Goal: Task Accomplishment & Management: Use online tool/utility

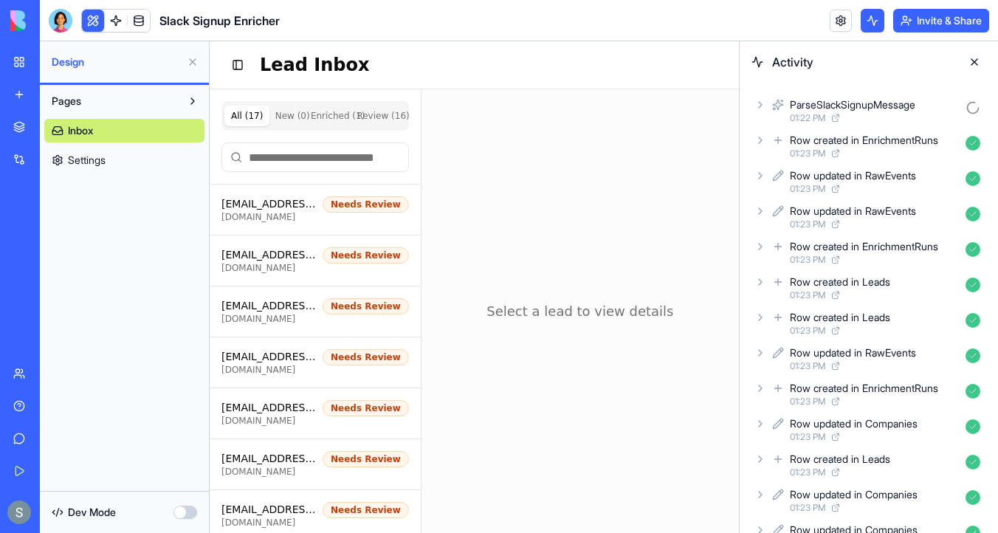
scroll to position [4526, 0]
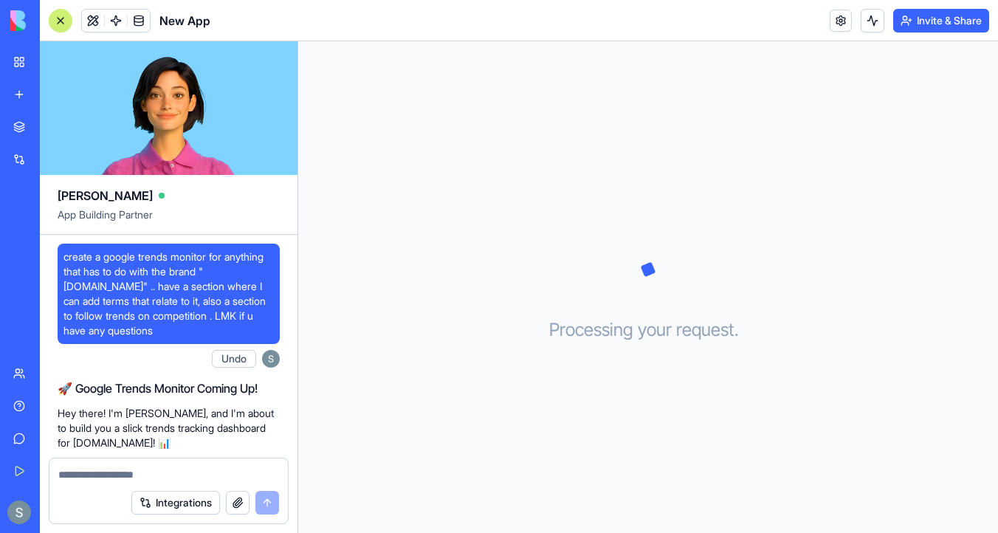
click at [63, 24] on div at bounding box center [61, 21] width 12 height 12
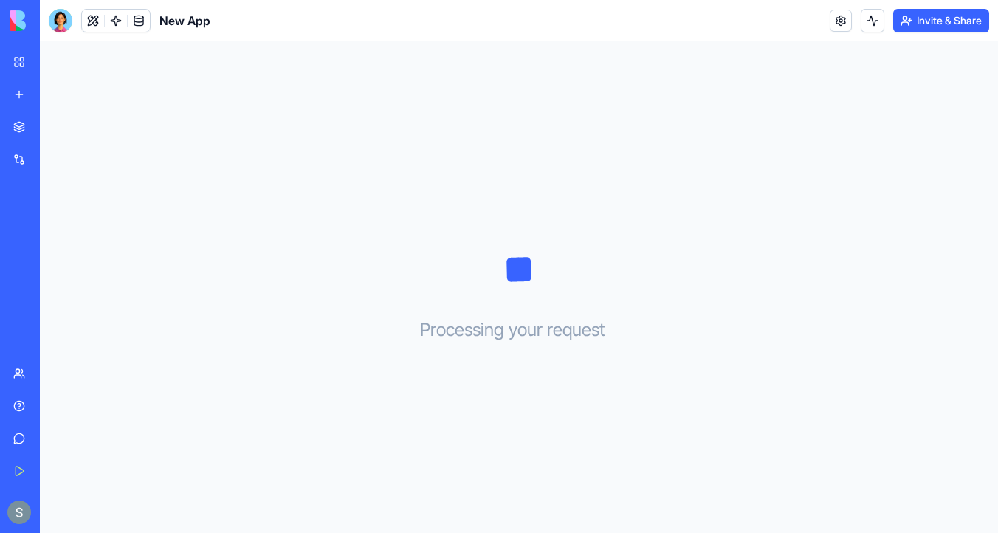
click at [25, 18] on img at bounding box center [56, 20] width 92 height 21
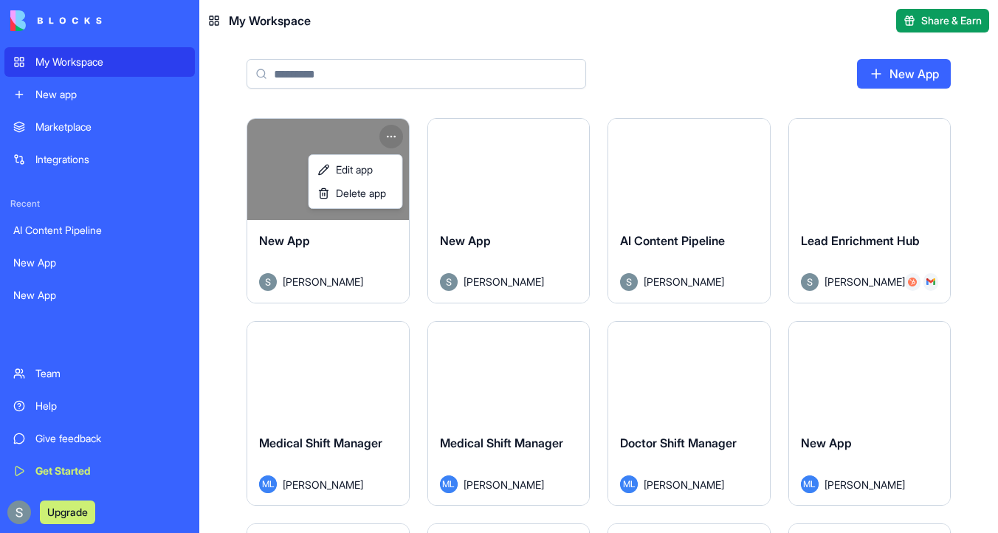
click at [393, 138] on html "My Workspace New app Marketplace Integrations Recent AI Content Pipeline New Ap…" at bounding box center [499, 266] width 998 height 533
click at [386, 187] on span "Delete app" at bounding box center [361, 193] width 50 height 15
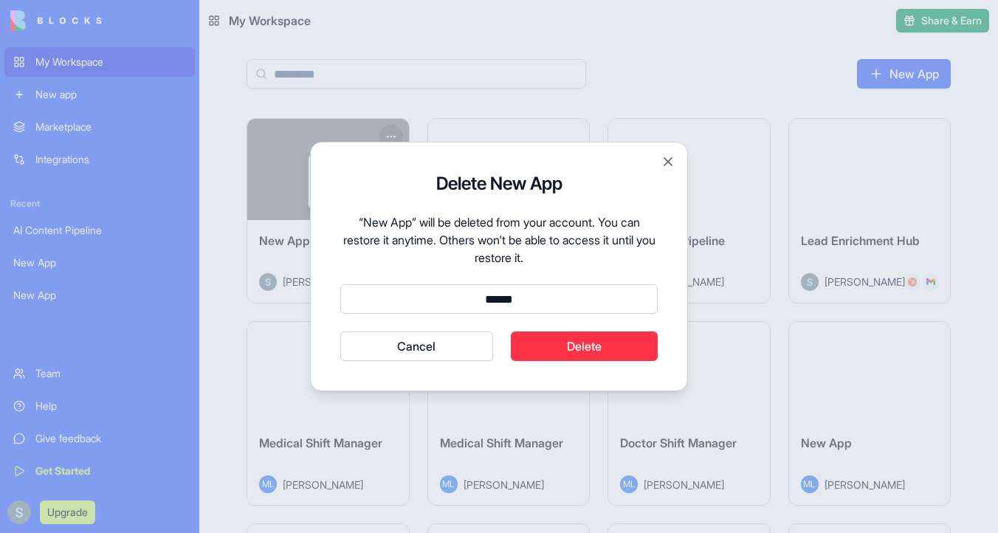
type input "******"
click at [340, 331] on button "Cancel" at bounding box center [416, 346] width 153 height 30
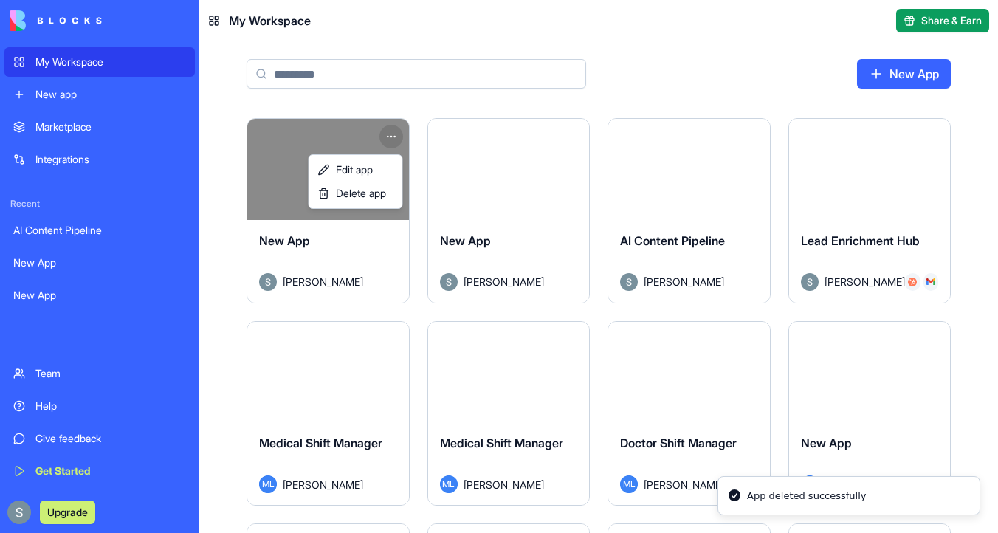
click at [572, 150] on html "My Workspace New app Marketplace Integrations Recent AI Content Pipeline New Ap…" at bounding box center [499, 266] width 998 height 533
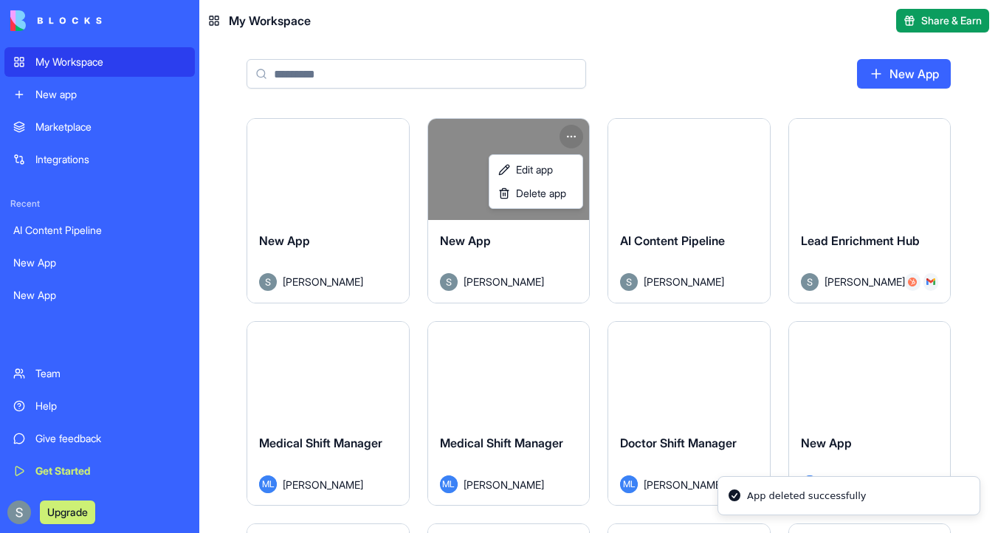
click at [572, 138] on html "My Workspace New app Marketplace Integrations Recent AI Content Pipeline New Ap…" at bounding box center [499, 266] width 998 height 533
click at [566, 191] on span "Delete app" at bounding box center [541, 193] width 50 height 15
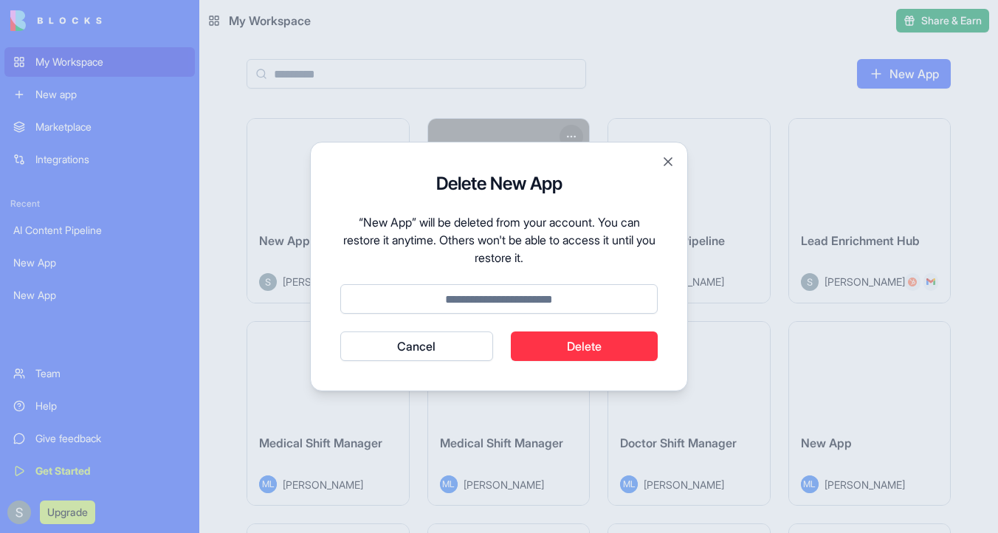
click at [539, 300] on input at bounding box center [498, 299] width 317 height 30
type input "******"
click at [580, 339] on button "Delete" at bounding box center [585, 346] width 148 height 30
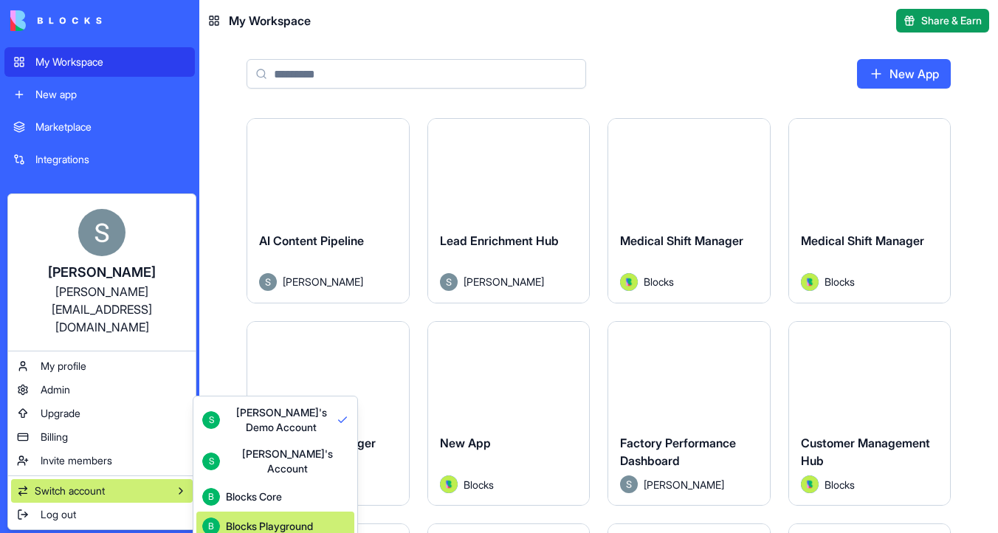
click at [291, 519] on div "Blocks Playground" at bounding box center [269, 526] width 87 height 15
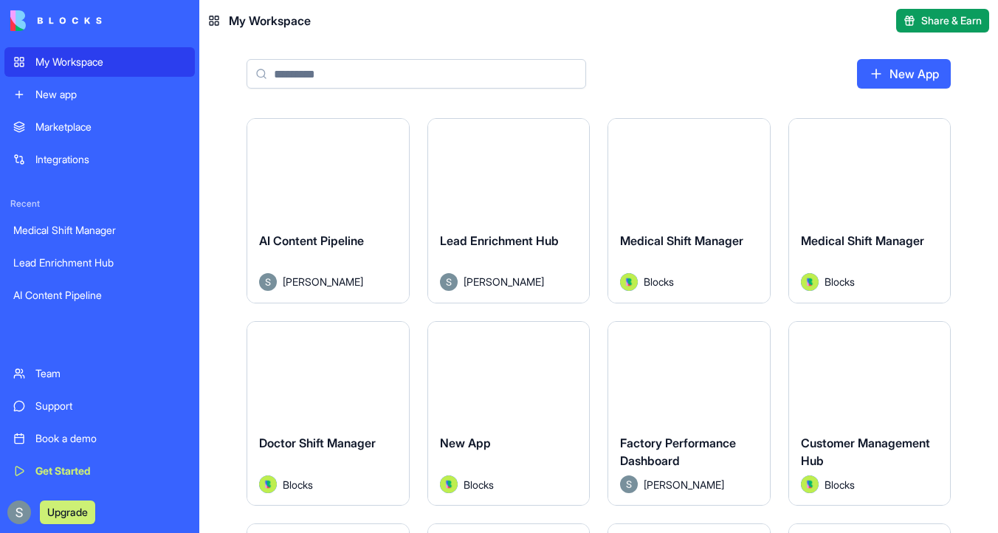
click at [357, 175] on button "Launch" at bounding box center [327, 169] width 111 height 30
click at [345, 229] on div "AI Content Pipeline Sharon Magen" at bounding box center [328, 261] width 162 height 83
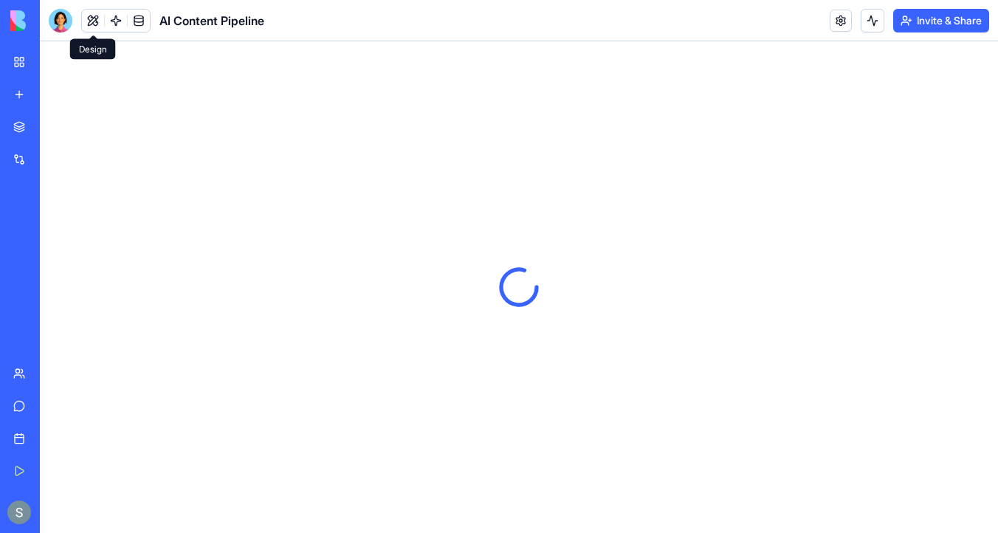
click at [98, 22] on button at bounding box center [93, 21] width 22 height 22
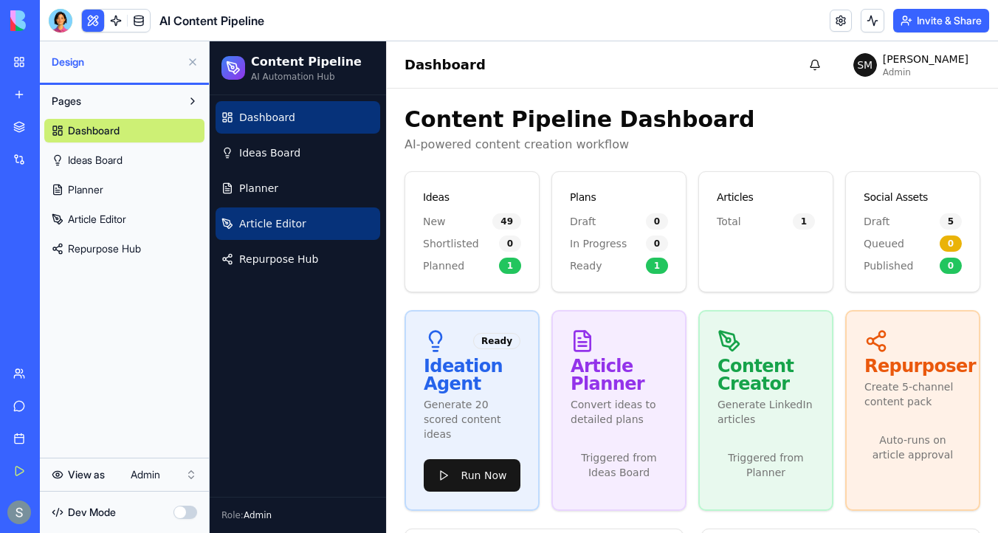
click at [249, 222] on span "Article Editor" at bounding box center [272, 223] width 67 height 15
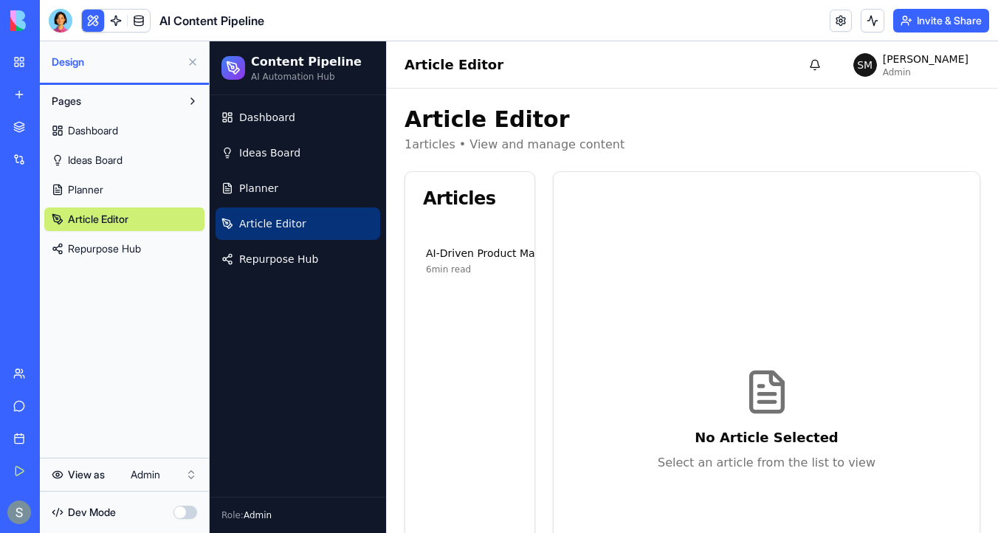
click at [64, 18] on div at bounding box center [61, 21] width 24 height 24
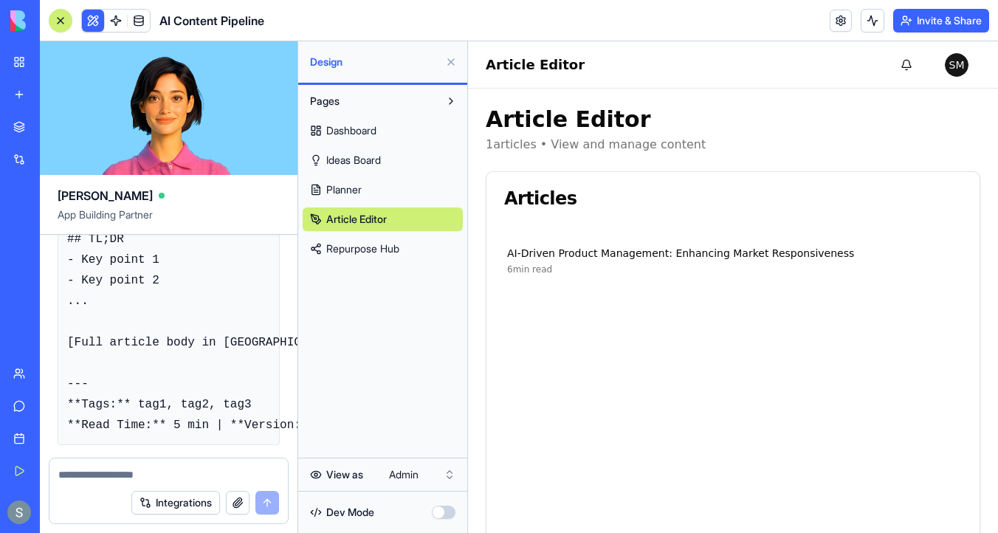
scroll to position [11935, 0]
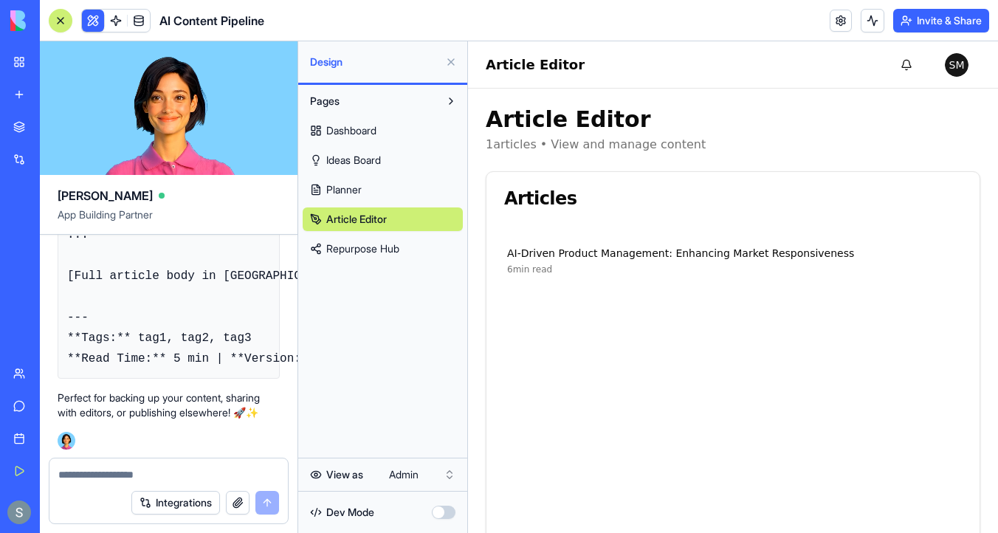
click at [394, 189] on link "Planner" at bounding box center [383, 190] width 160 height 24
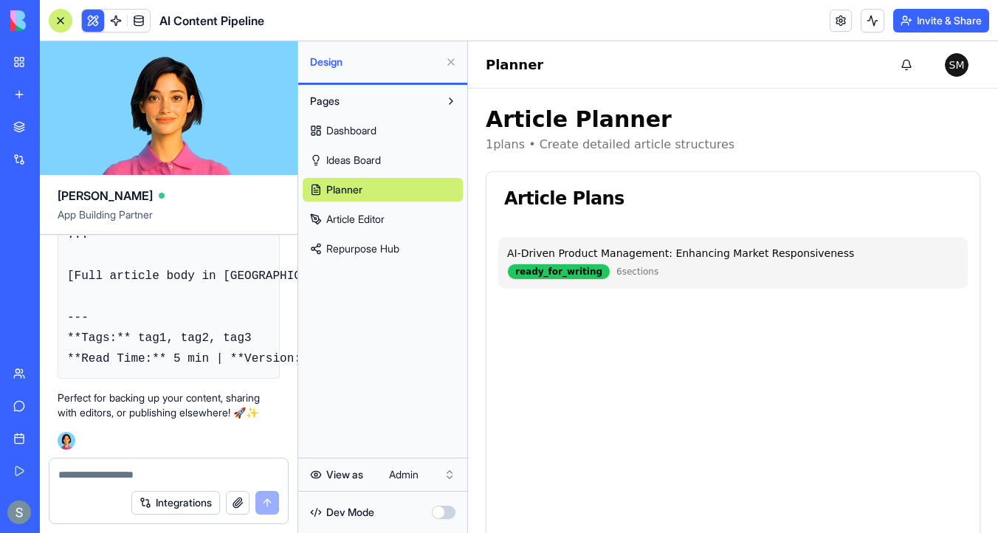
click at [559, 250] on div "AI-Driven Product Management: Enhancing Market Responsiveness" at bounding box center [733, 253] width 452 height 15
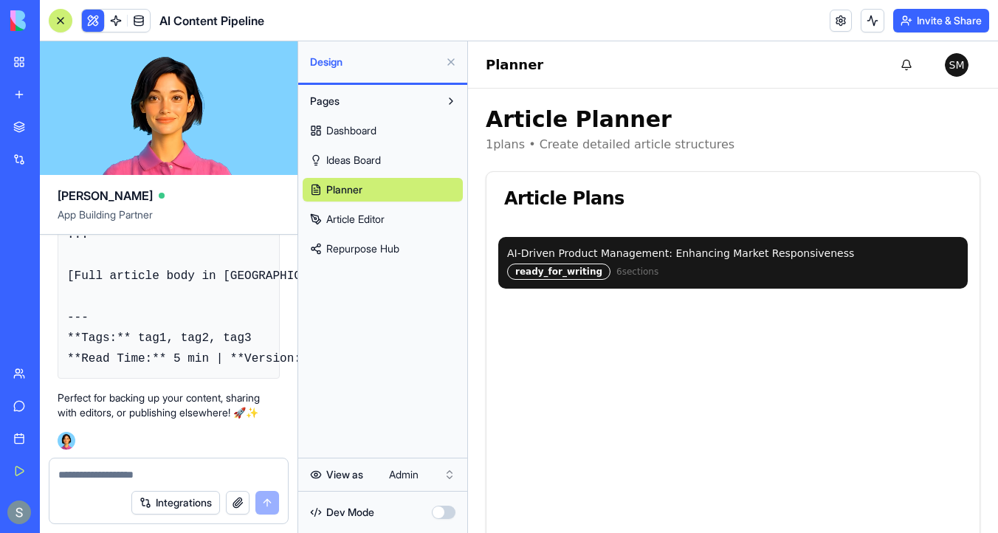
click at [559, 266] on div "ready_for_writing" at bounding box center [558, 271] width 103 height 16
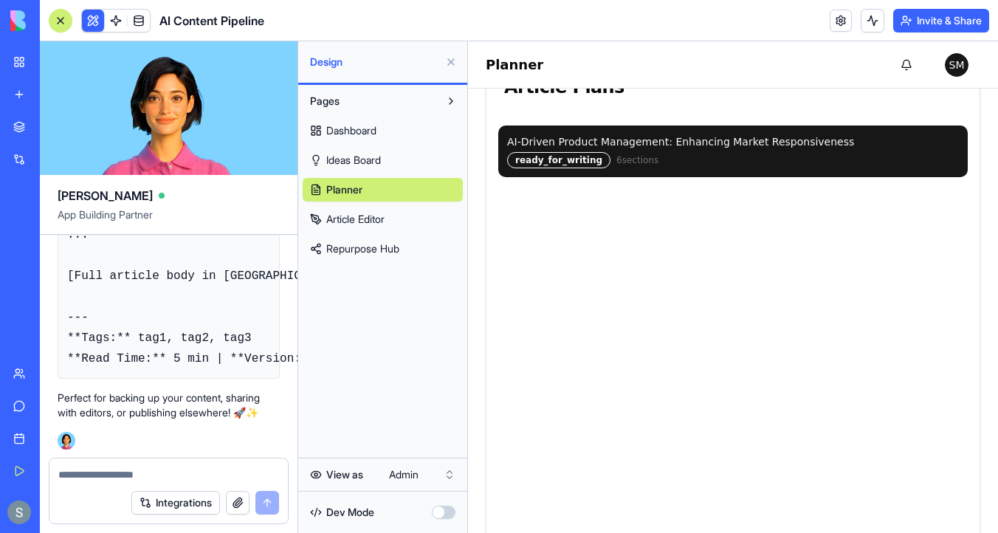
scroll to position [131, 0]
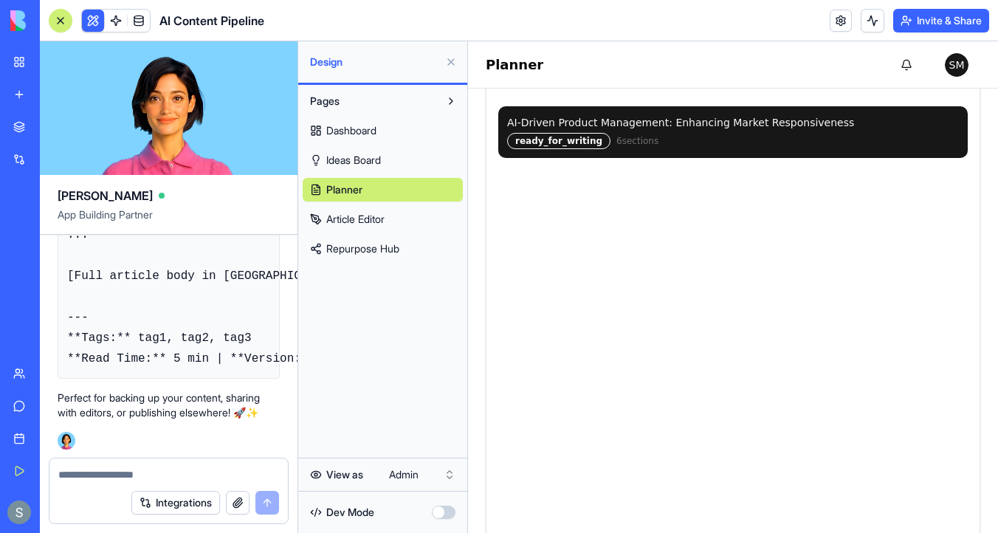
click at [64, 20] on div at bounding box center [61, 21] width 12 height 12
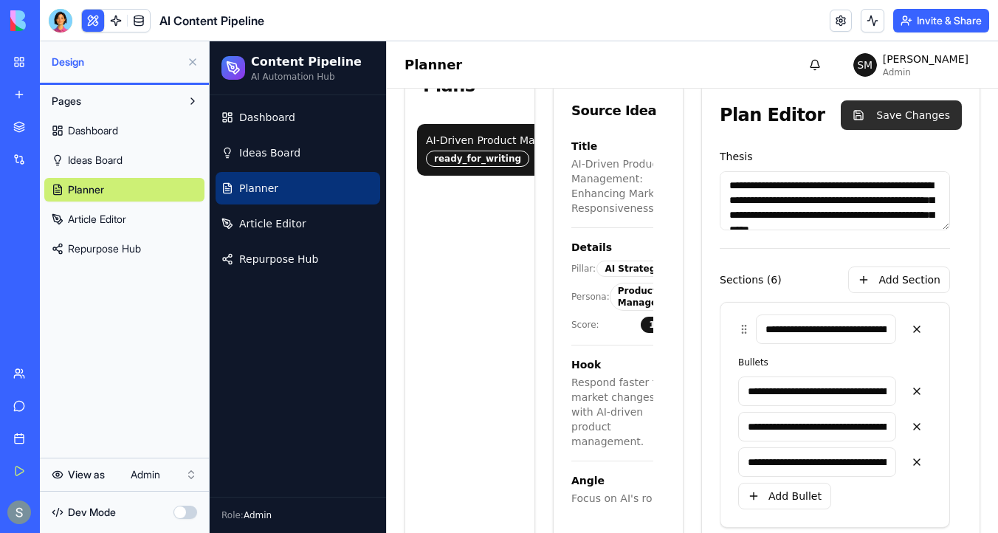
click at [870, 121] on button "Save Changes" at bounding box center [901, 115] width 121 height 30
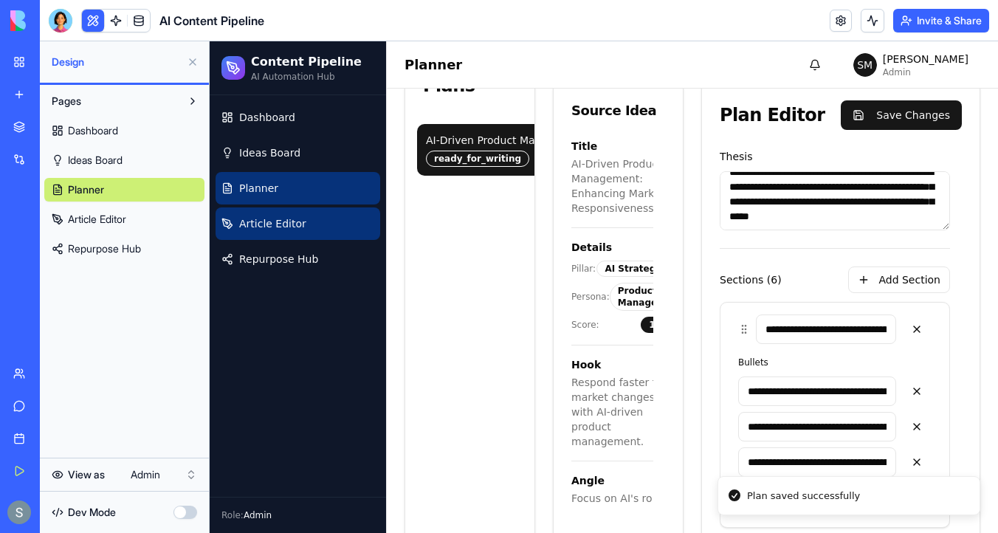
click at [312, 232] on link "Article Editor" at bounding box center [297, 223] width 165 height 32
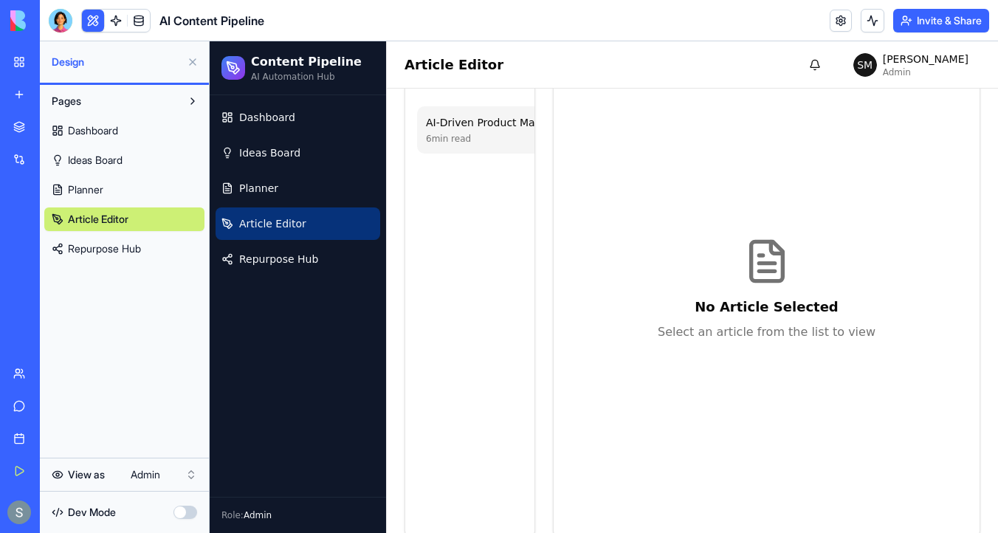
click at [485, 122] on div "AI-Driven Product Management: Enhancing Market Responsiveness" at bounding box center [599, 122] width 347 height 15
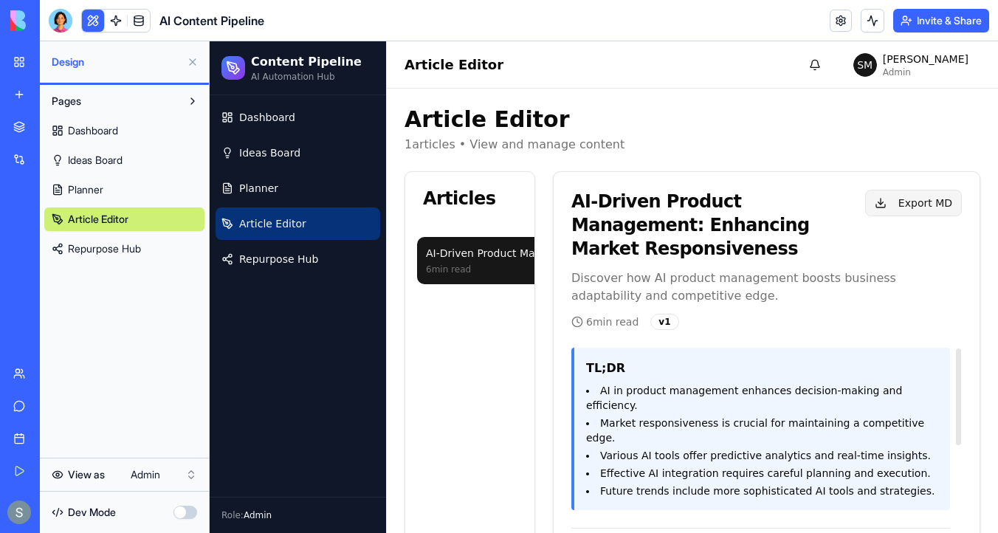
click at [914, 197] on button "Export MD" at bounding box center [913, 203] width 97 height 27
click at [62, 23] on div at bounding box center [61, 21] width 24 height 24
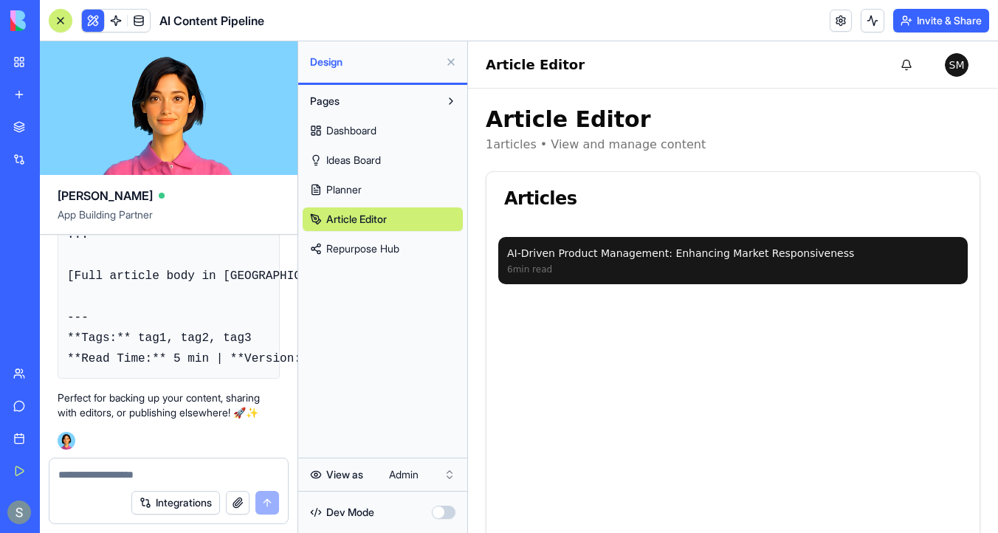
click at [96, 469] on textarea at bounding box center [168, 474] width 221 height 15
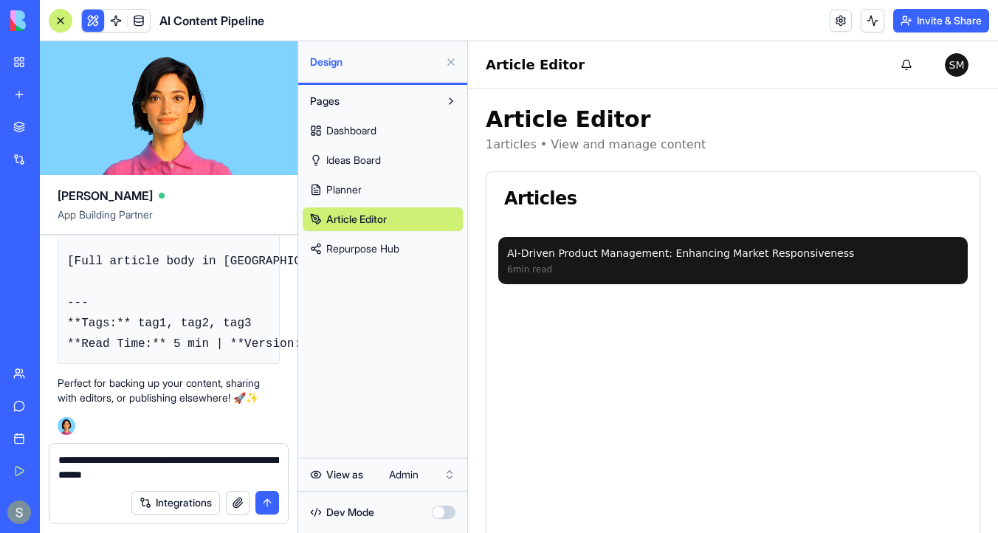
type textarea "**********"
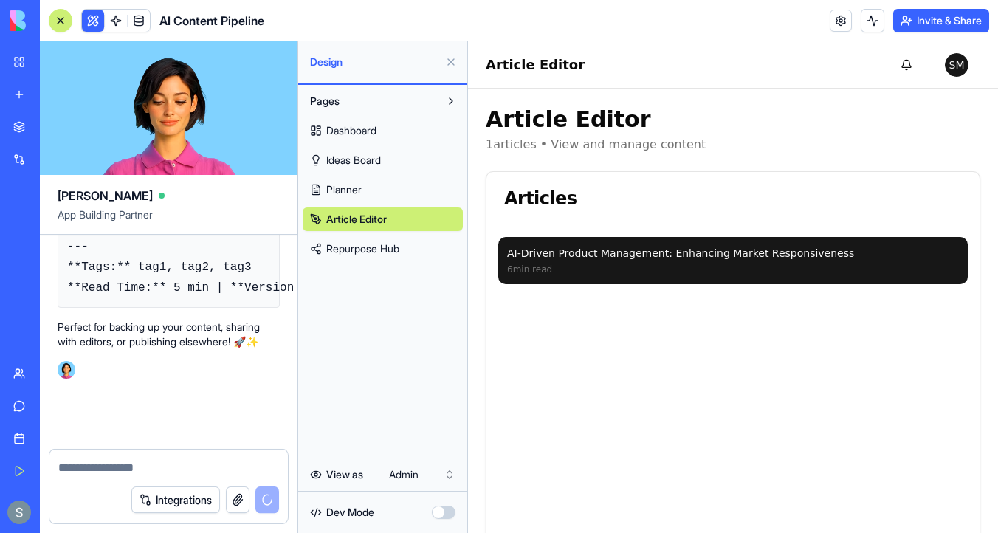
scroll to position [12233, 0]
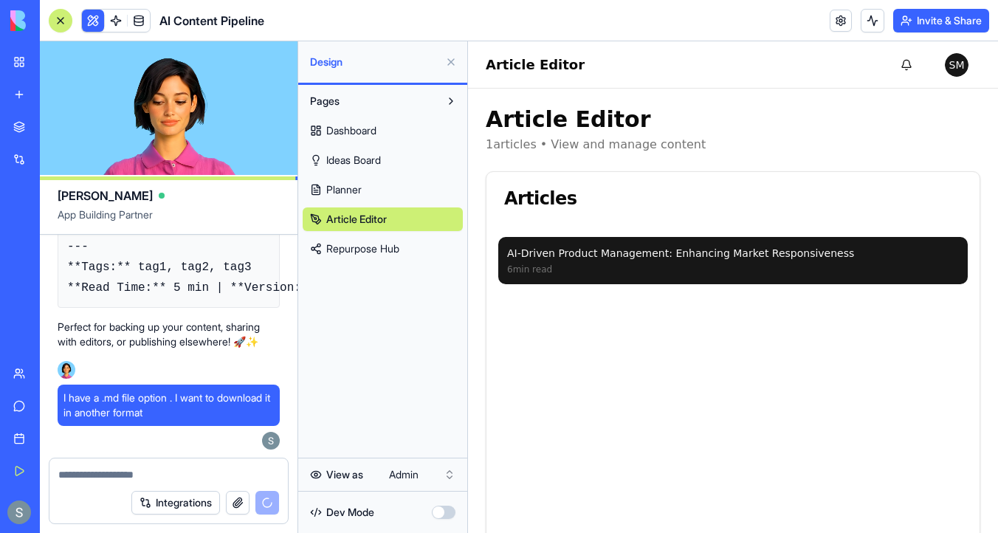
click at [396, 237] on link "Repurpose Hub" at bounding box center [383, 249] width 160 height 24
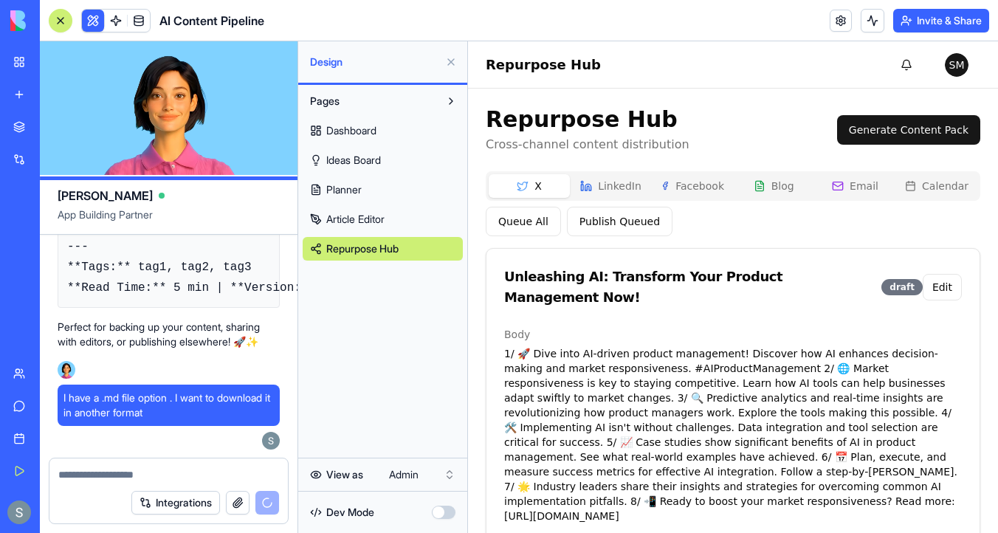
click at [623, 186] on button "LinkedIn" at bounding box center [610, 186] width 81 height 24
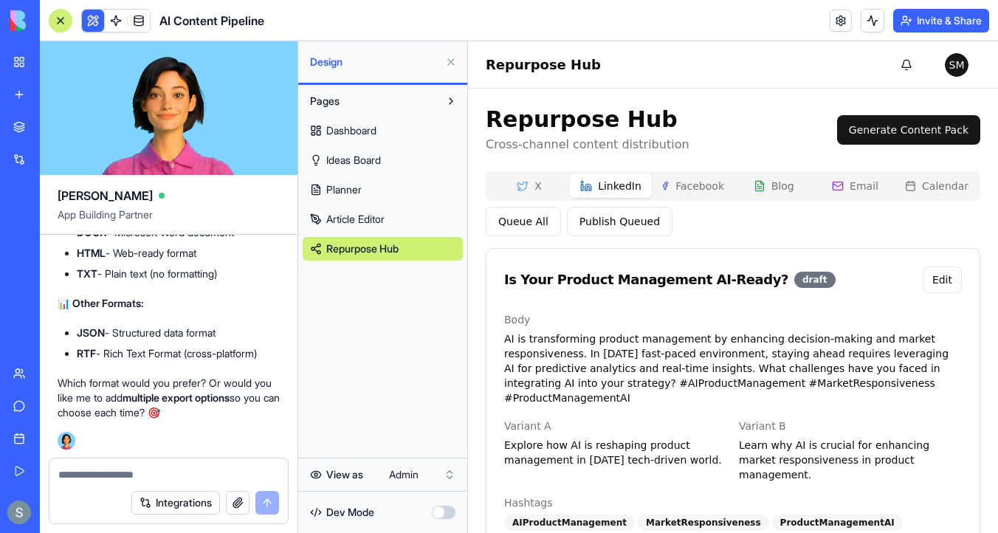
scroll to position [66, 0]
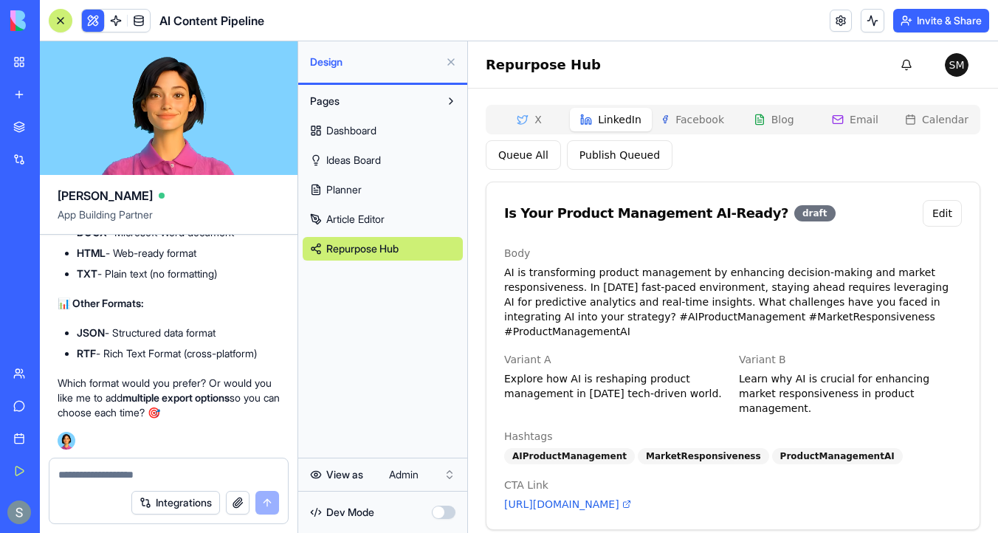
click at [367, 215] on span "Article Editor" at bounding box center [355, 219] width 58 height 15
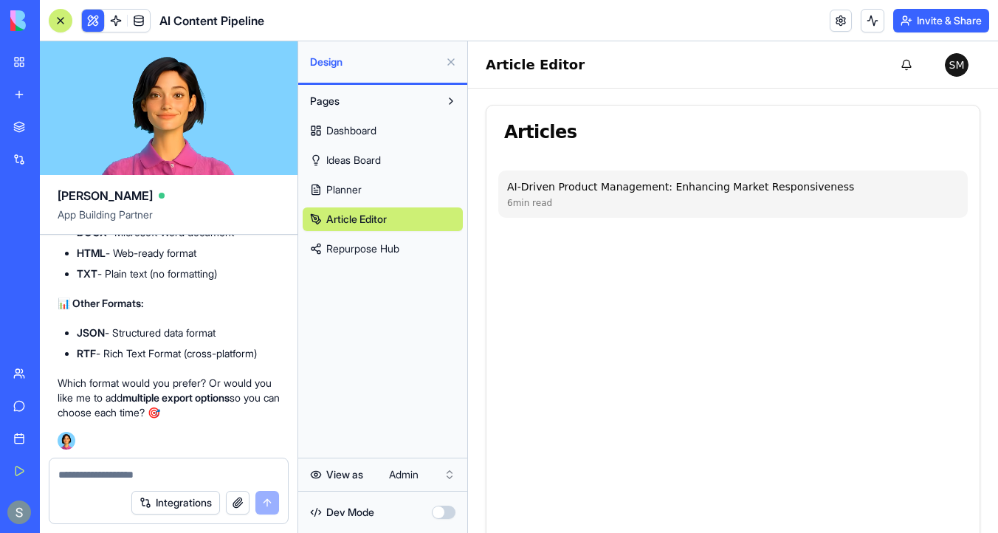
click at [571, 197] on div "6 min read" at bounding box center [733, 203] width 452 height 12
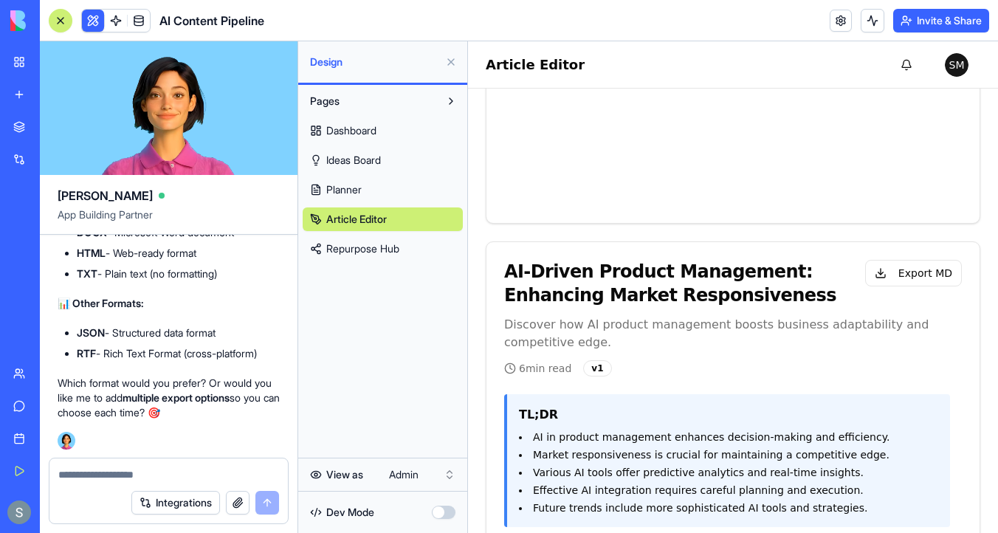
scroll to position [572, 0]
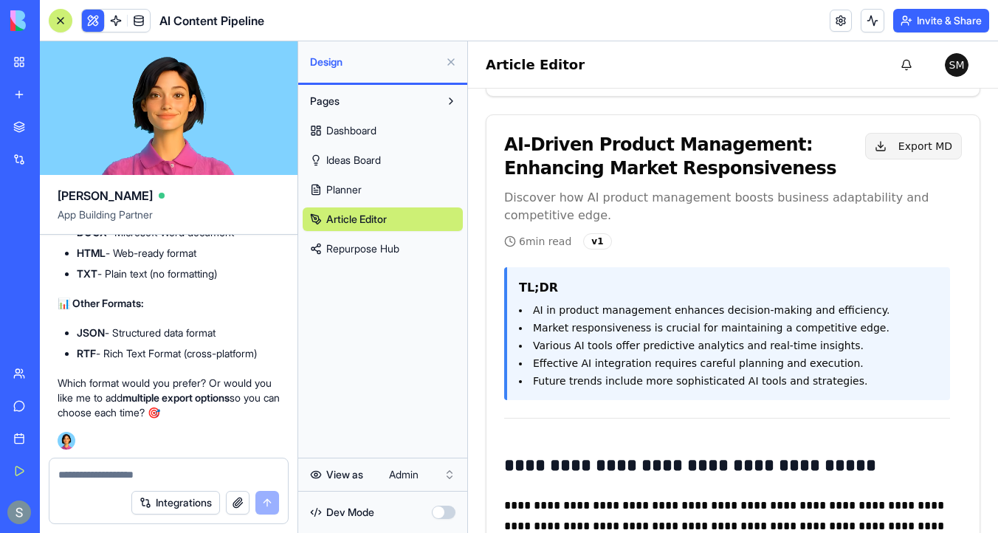
click at [931, 148] on button "Export MD" at bounding box center [913, 146] width 97 height 27
click at [826, 232] on div "AI-Driven Product Management: Enhancing Market Responsiveness Export MD Discove…" at bounding box center [733, 191] width 458 height 117
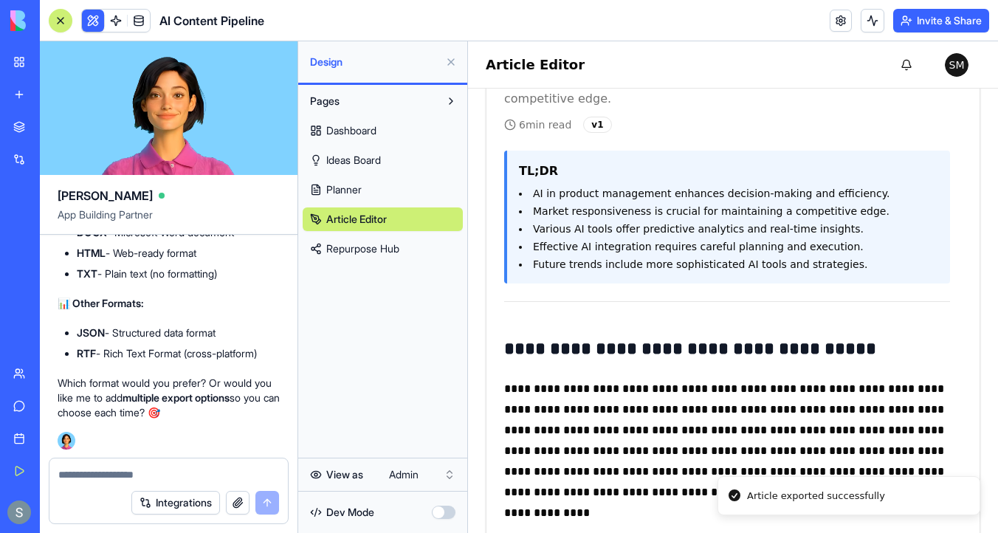
scroll to position [785, 0]
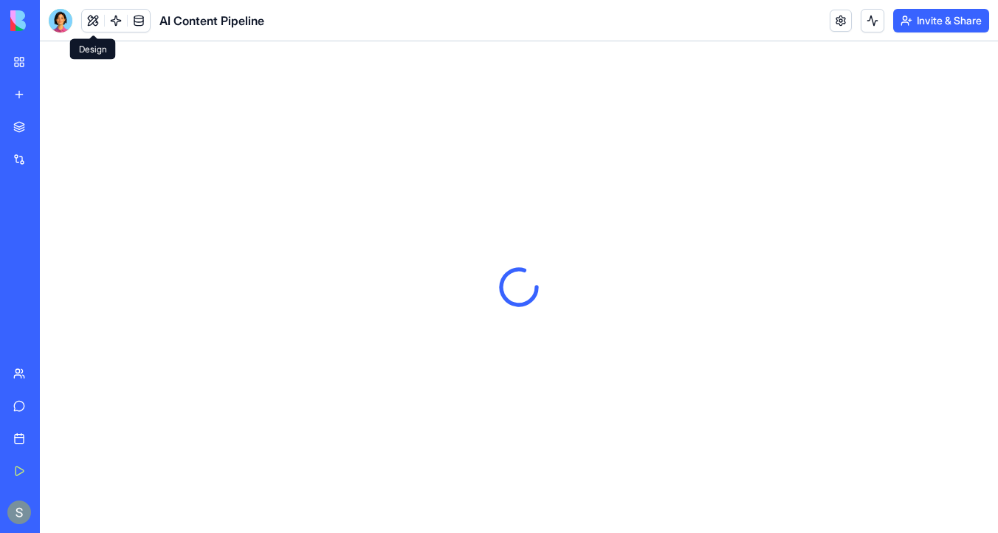
click at [97, 24] on button at bounding box center [93, 21] width 22 height 22
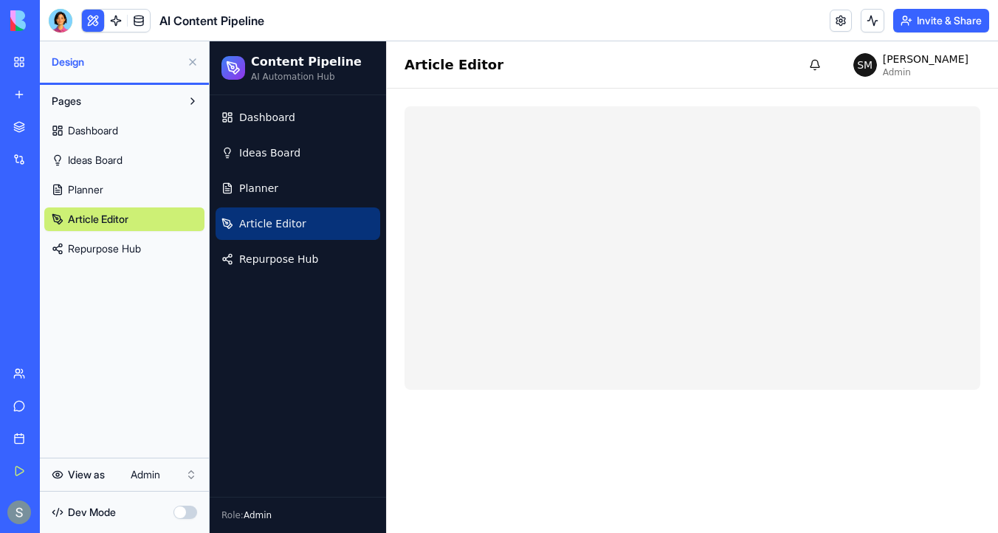
click at [345, 227] on link "Article Editor" at bounding box center [297, 223] width 165 height 32
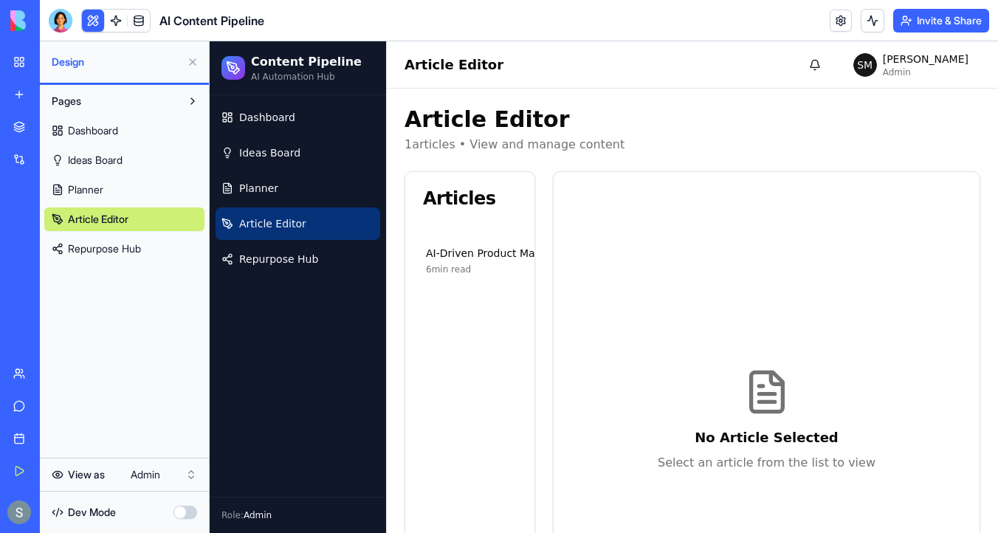
scroll to position [153, 0]
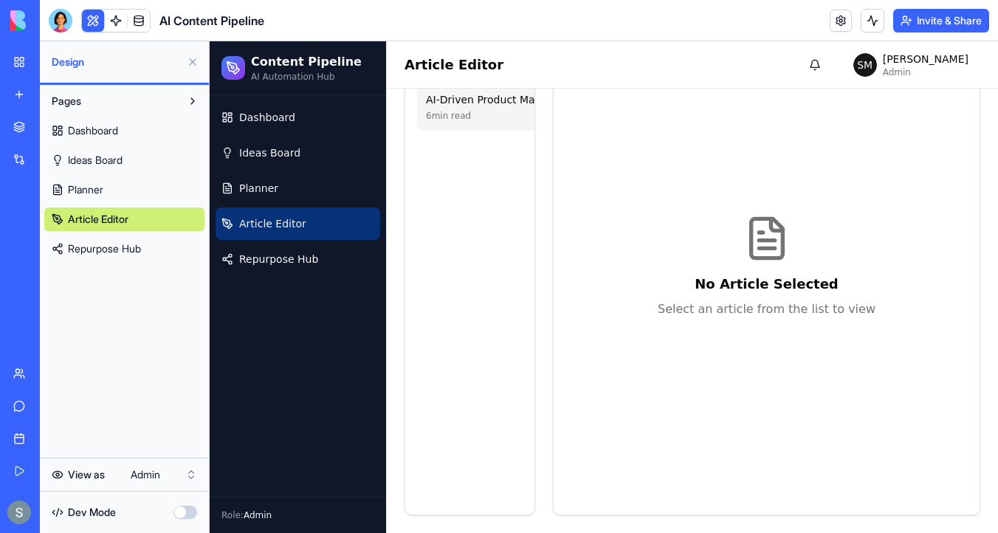
click at [444, 129] on div "AI-Driven Product Management: Enhancing Market Responsiveness 6 min read" at bounding box center [599, 106] width 365 height 47
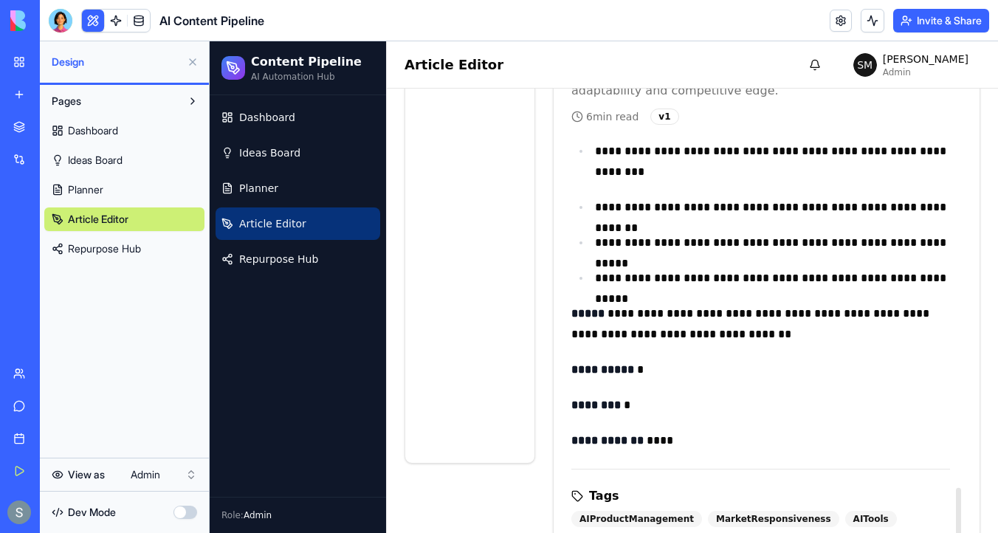
scroll to position [270, 0]
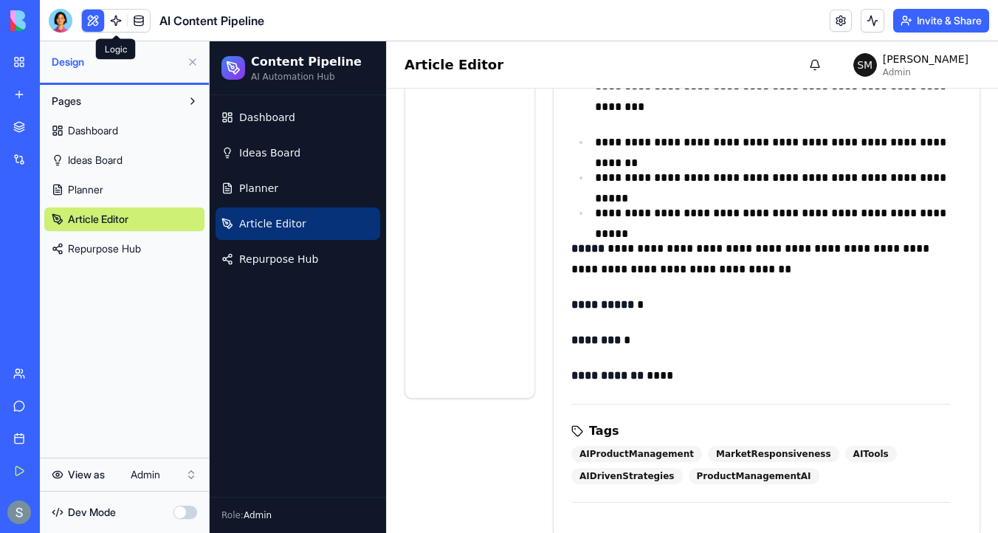
click at [115, 16] on link at bounding box center [116, 21] width 22 height 22
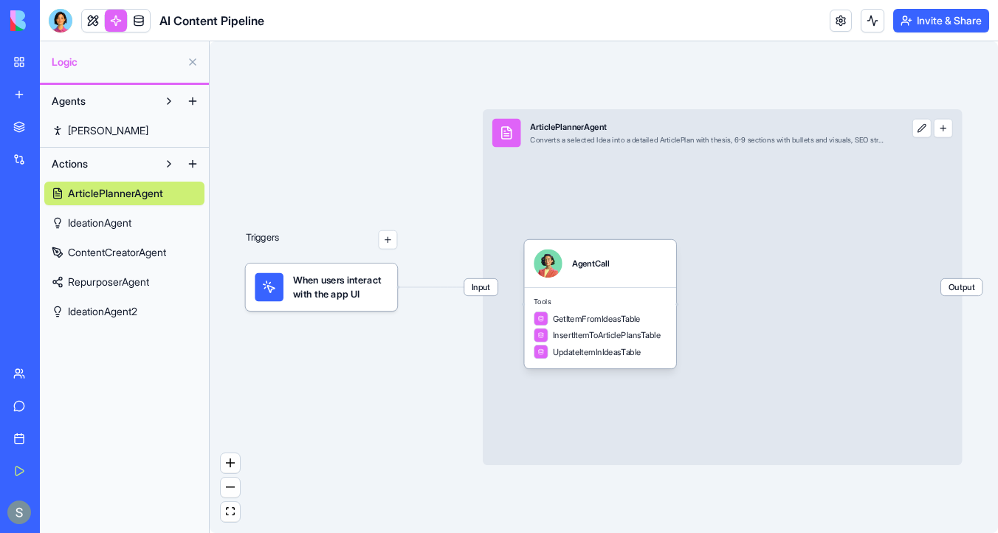
click at [153, 311] on link "IdeationAgent2" at bounding box center [124, 312] width 160 height 24
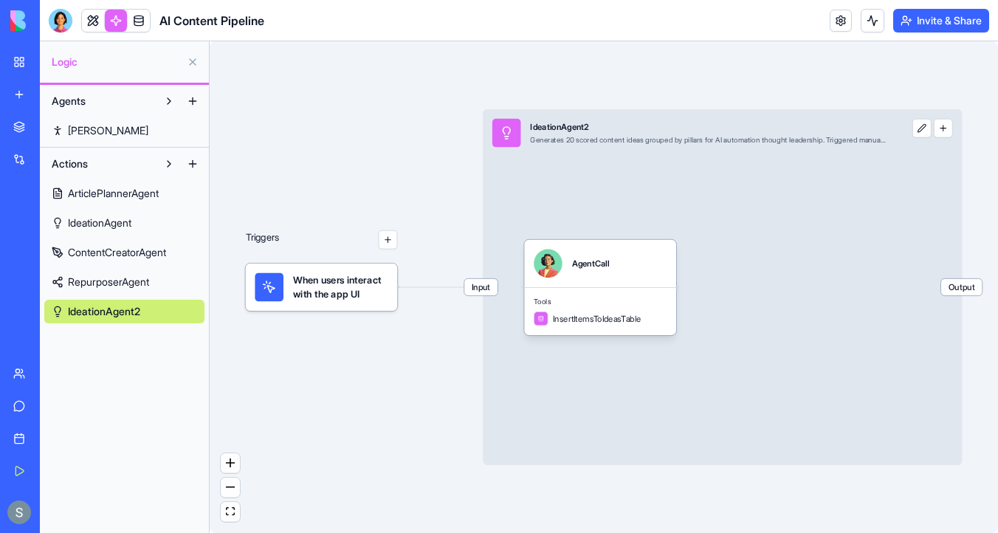
drag, startPoint x: 92, startPoint y: 317, endPoint x: 78, endPoint y: 313, distance: 14.0
click at [78, 313] on span "IdeationAgent2" at bounding box center [104, 311] width 72 height 15
click at [120, 279] on span "RepurposerAgent" at bounding box center [108, 282] width 81 height 15
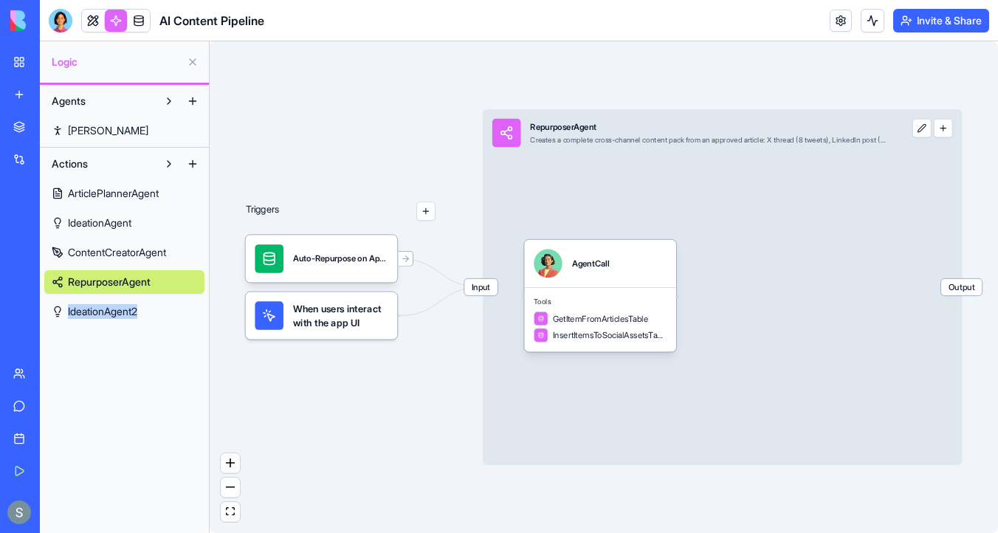
click at [134, 252] on span "ContentCreatorAgent" at bounding box center [117, 252] width 98 height 15
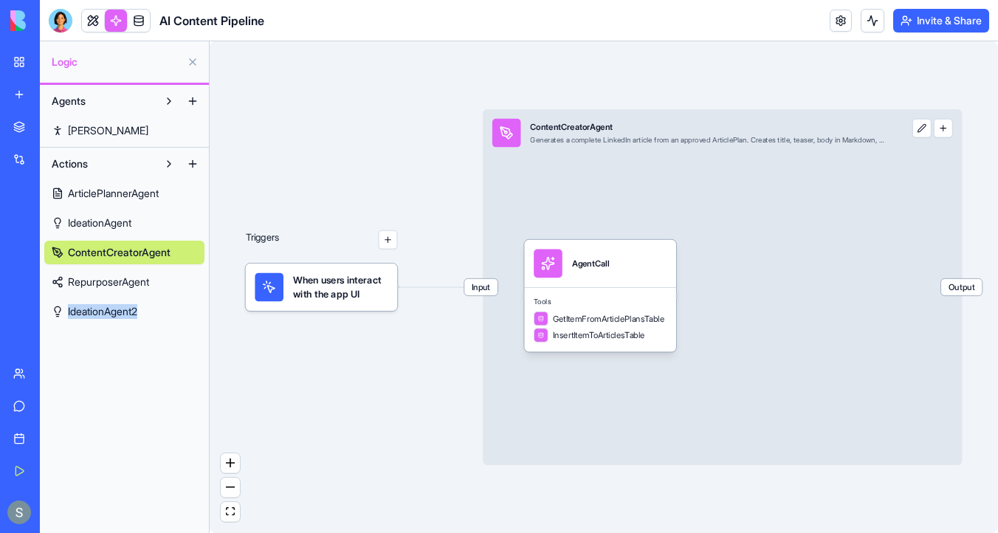
click at [156, 218] on link "IdeationAgent" at bounding box center [124, 223] width 160 height 24
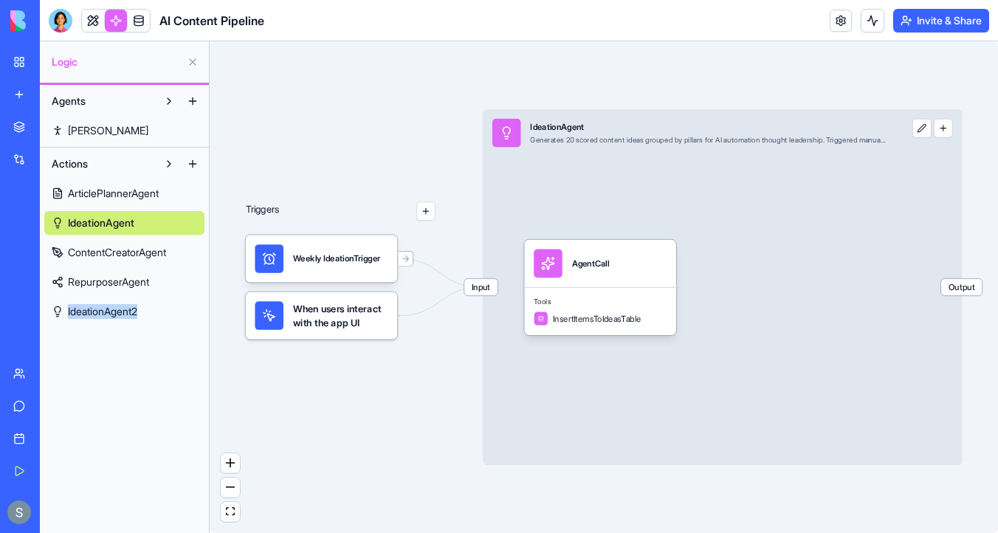
click at [159, 190] on span "ArticlePlannerAgent" at bounding box center [113, 193] width 91 height 15
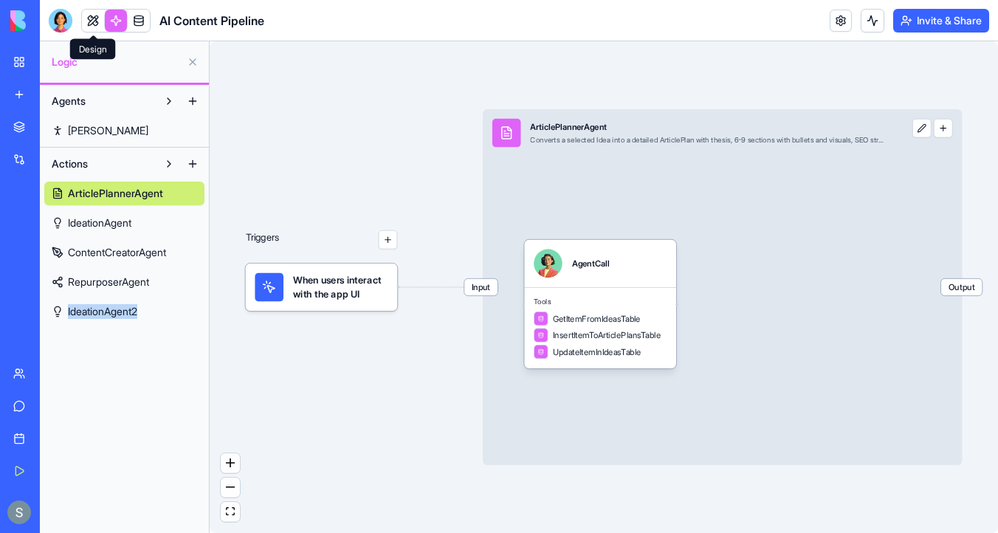
click at [94, 18] on link at bounding box center [93, 21] width 22 height 22
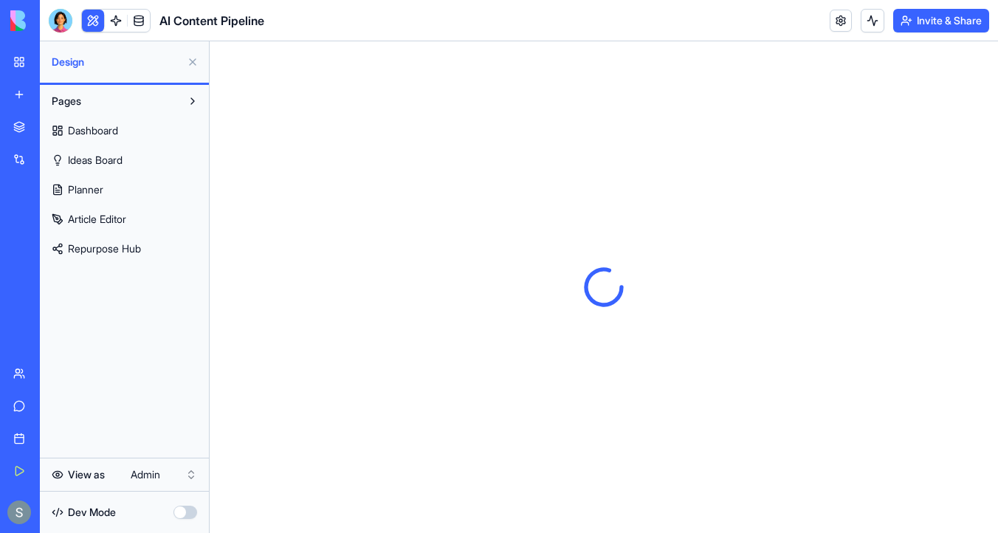
click at [170, 219] on link "Article Editor" at bounding box center [124, 219] width 160 height 24
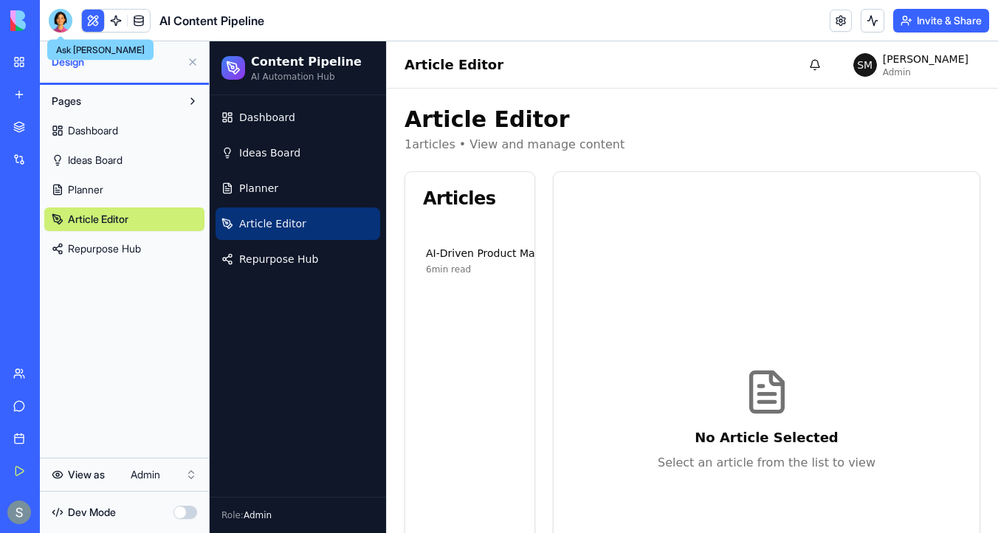
click at [51, 18] on div at bounding box center [61, 21] width 24 height 24
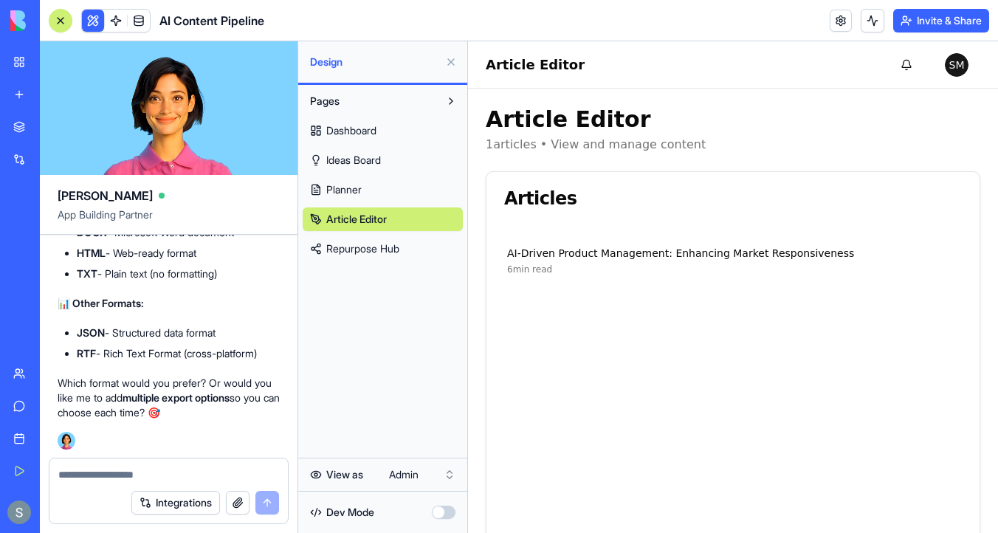
click at [120, 478] on textarea at bounding box center [168, 474] width 221 height 15
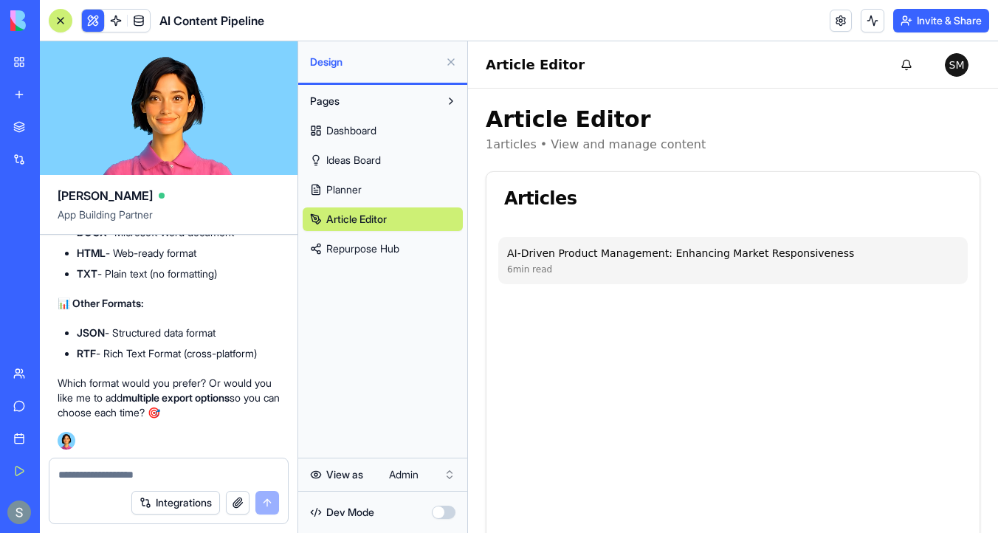
click at [520, 252] on div "AI-Driven Product Management: Enhancing Market Responsiveness" at bounding box center [733, 253] width 452 height 15
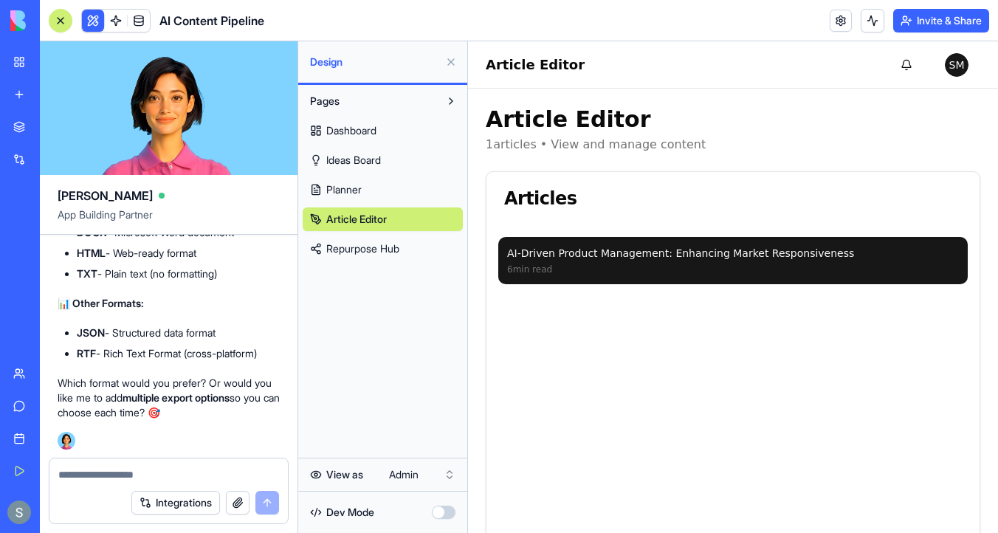
click at [138, 468] on textarea at bounding box center [168, 474] width 221 height 15
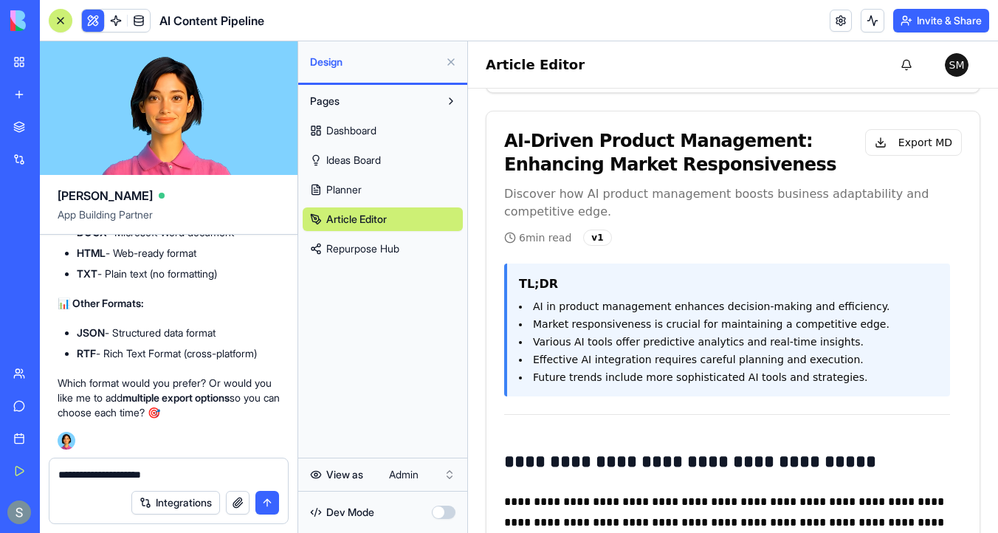
scroll to position [573, 0]
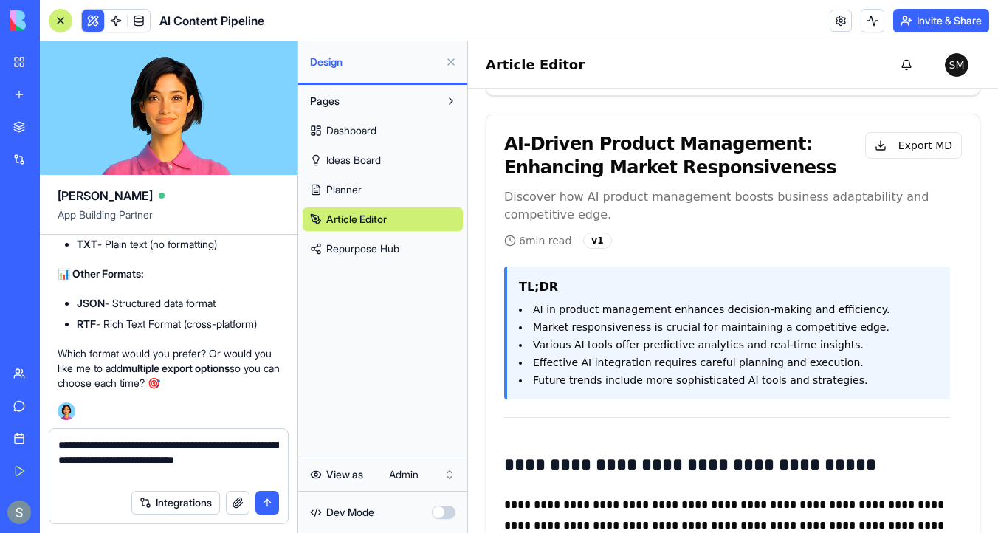
type textarea "**********"
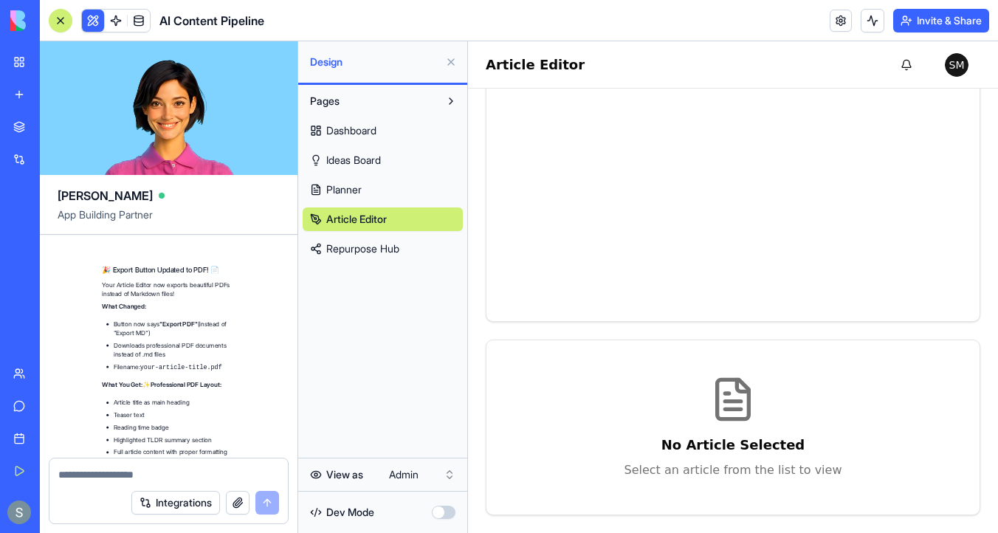
scroll to position [13367, 0]
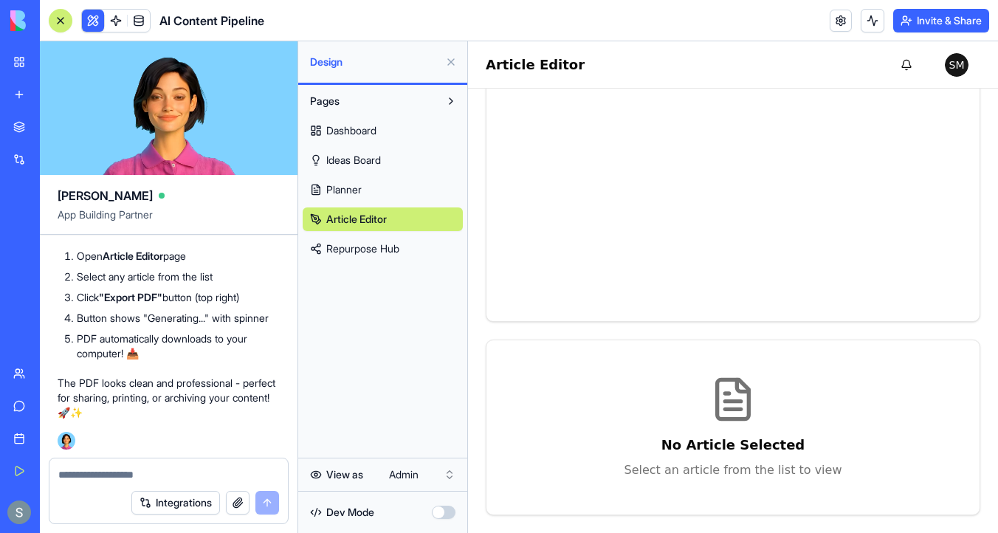
click at [387, 190] on link "Planner" at bounding box center [383, 190] width 160 height 24
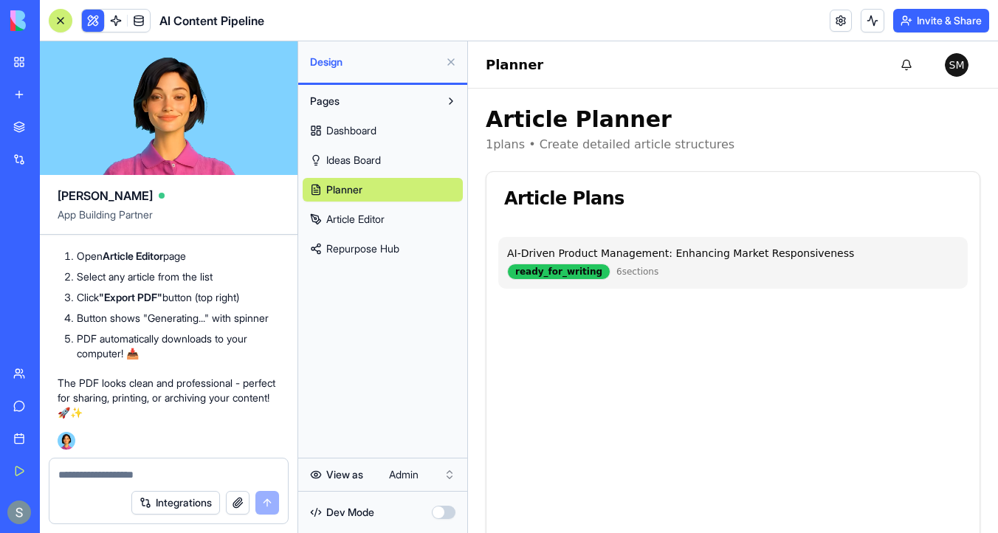
click at [566, 261] on div "AI-Driven Product Management: Enhancing Market Responsiveness ready_for_writing…" at bounding box center [732, 263] width 469 height 52
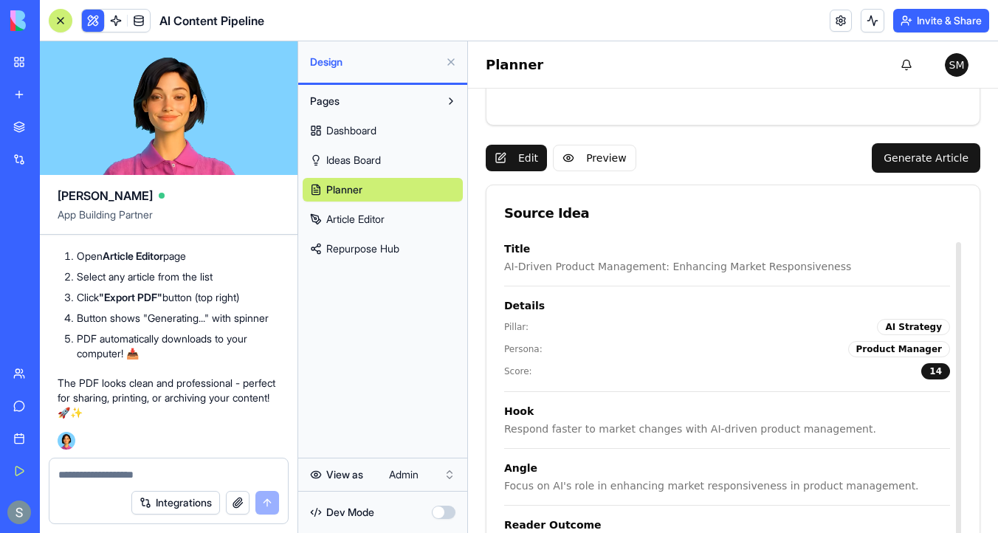
scroll to position [1, 0]
click at [400, 219] on link "Article Editor" at bounding box center [383, 219] width 160 height 24
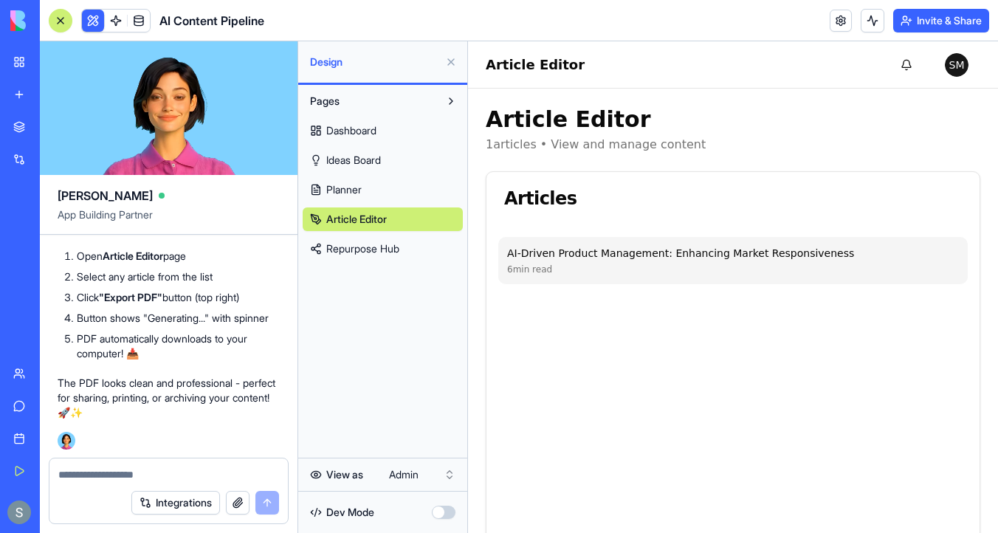
click at [549, 249] on div "AI-Driven Product Management: Enhancing Market Responsiveness" at bounding box center [733, 253] width 452 height 15
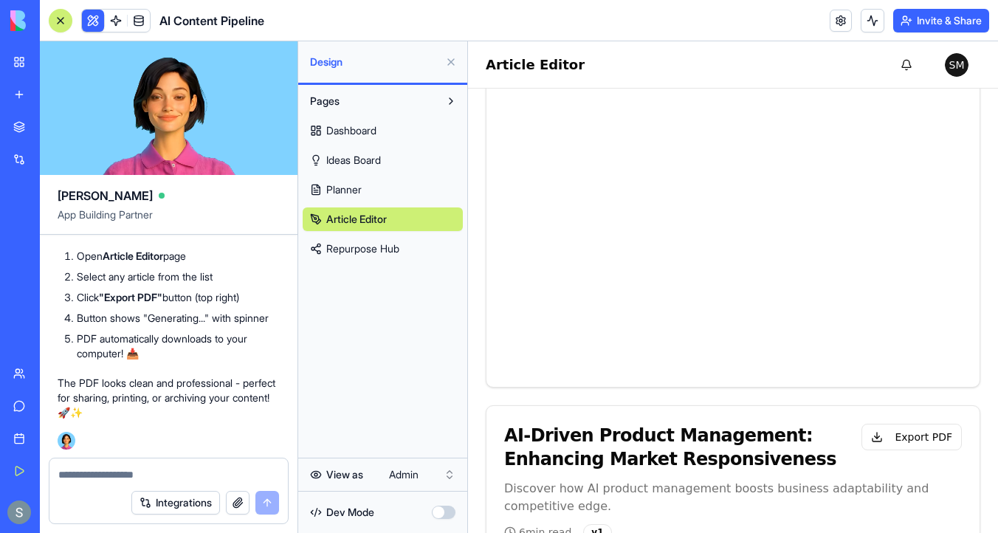
scroll to position [519, 0]
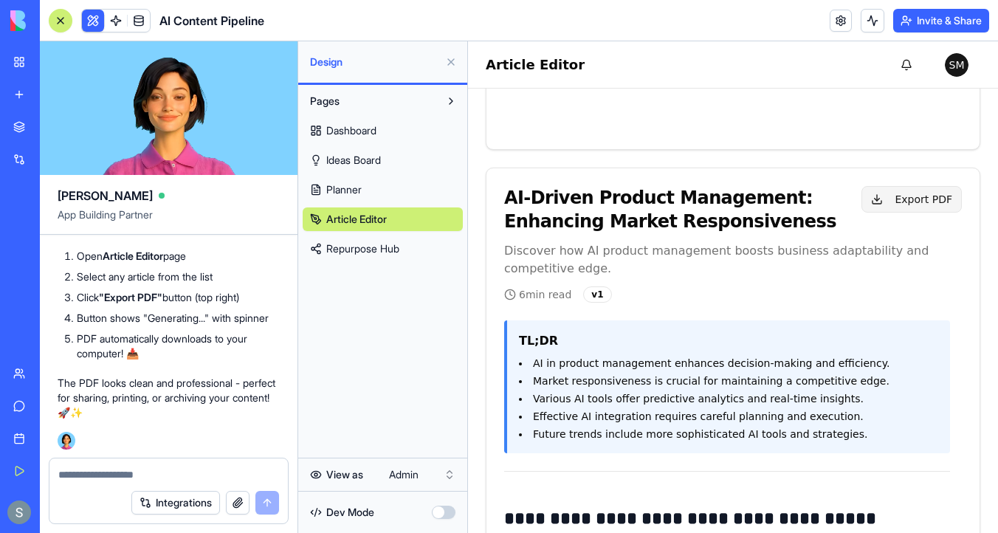
click at [954, 191] on button "Export PDF" at bounding box center [911, 199] width 100 height 27
click at [142, 477] on textarea at bounding box center [168, 474] width 221 height 15
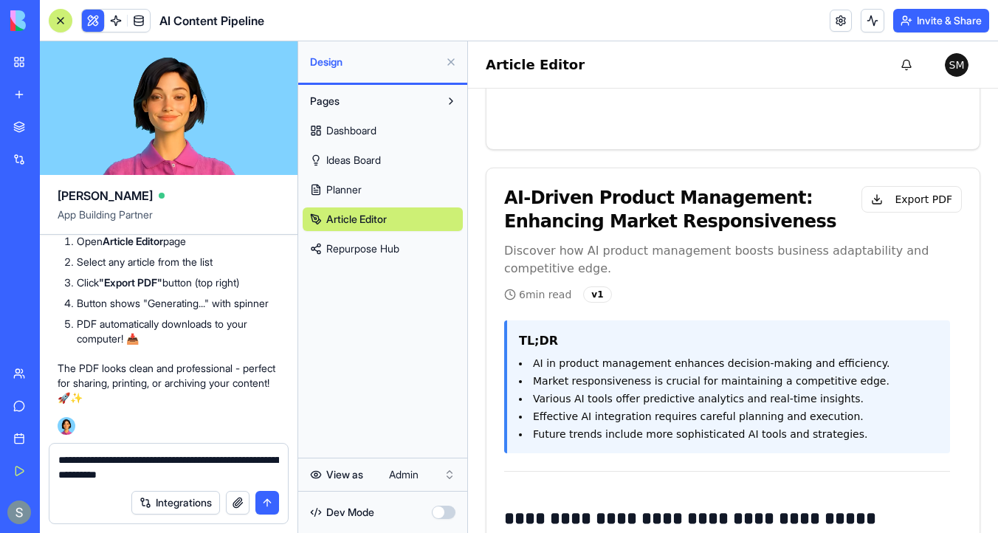
type textarea "**********"
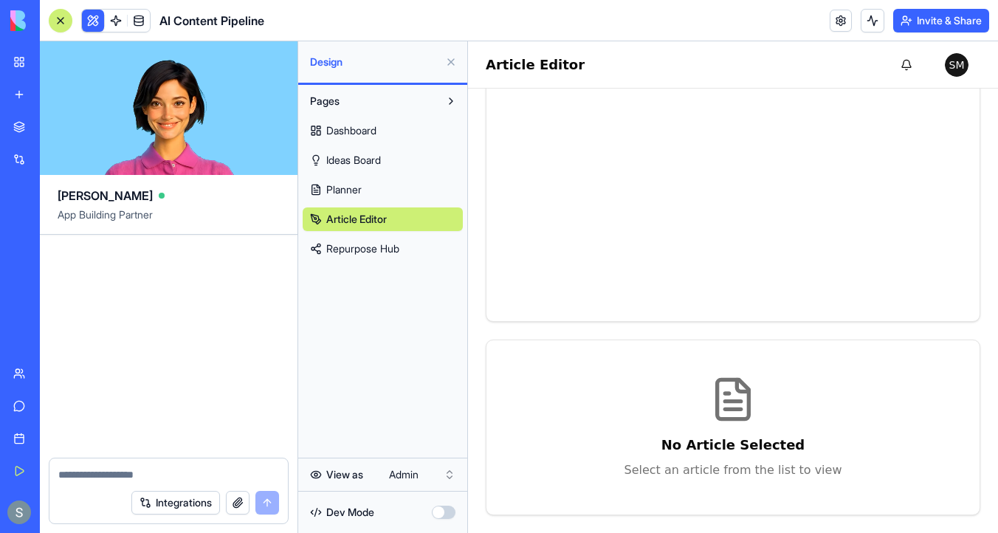
scroll to position [14232, 0]
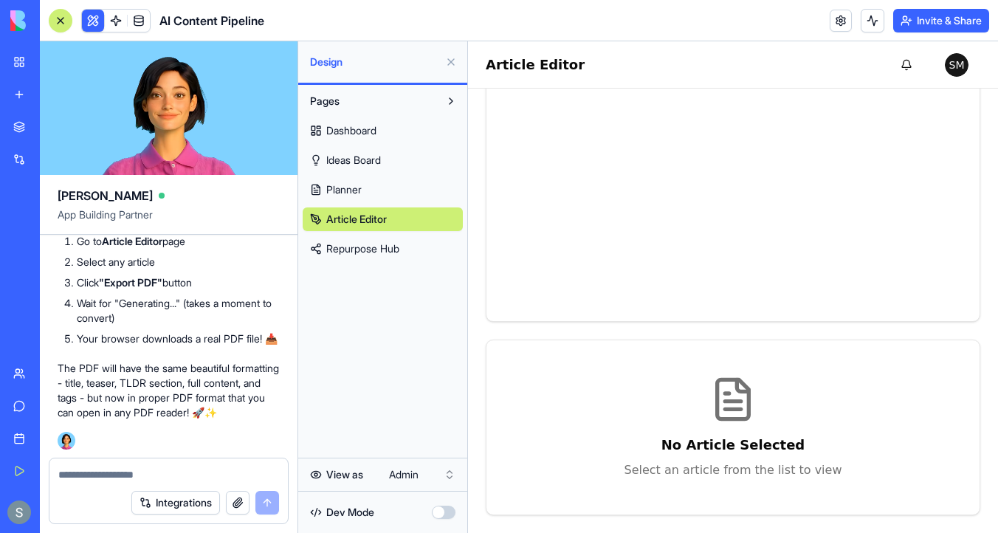
click at [423, 221] on link "Article Editor" at bounding box center [383, 219] width 160 height 24
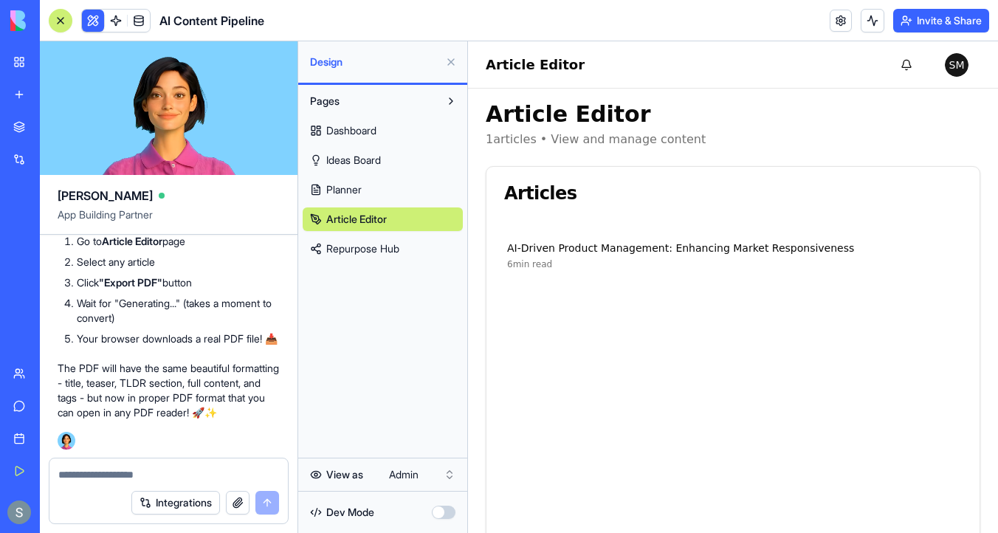
scroll to position [0, 0]
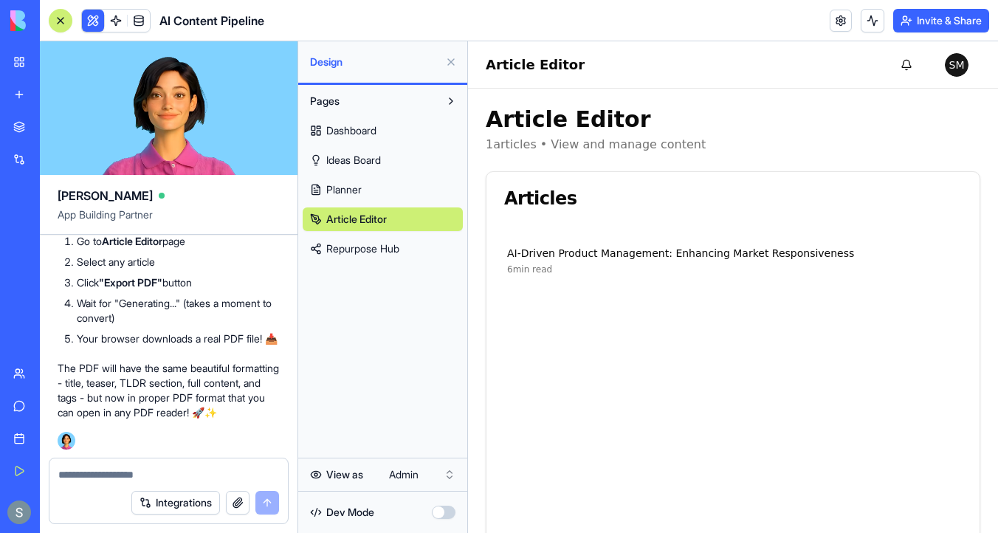
click at [579, 220] on div "Articles" at bounding box center [732, 198] width 493 height 53
click at [569, 285] on div "AI-Driven Product Management: Enhancing Market Responsiveness 6 min read" at bounding box center [732, 260] width 493 height 71
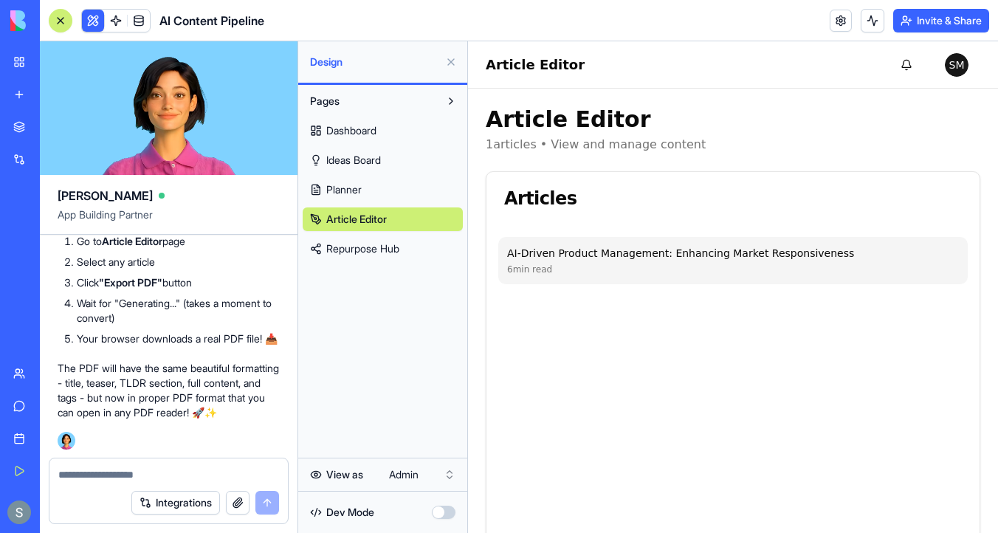
click at [569, 272] on div "6 min read" at bounding box center [733, 269] width 452 height 12
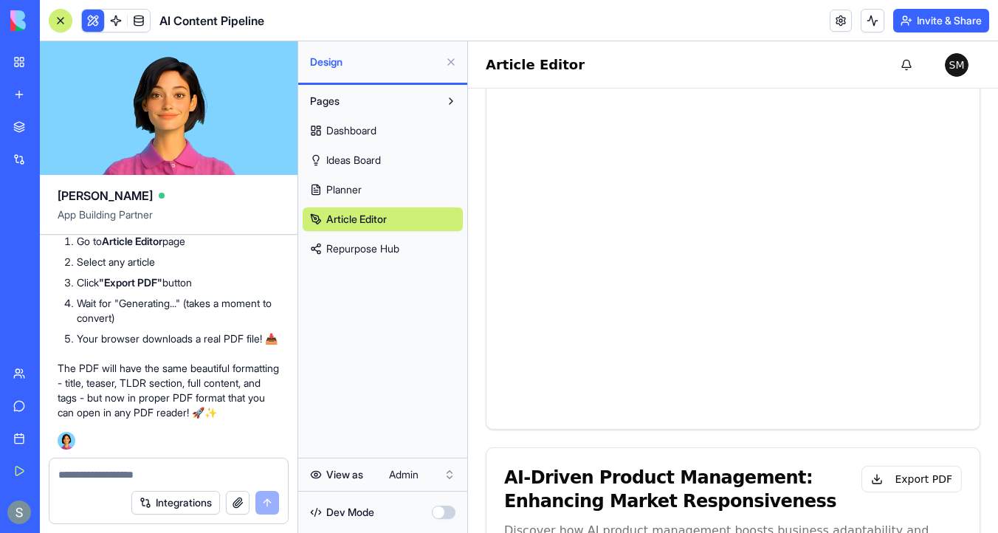
scroll to position [503, 0]
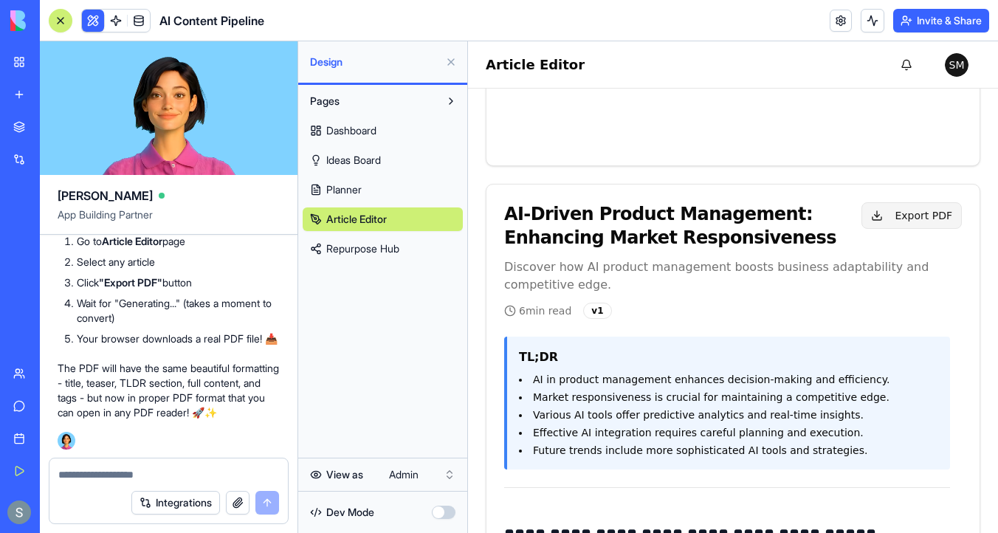
click at [942, 216] on button "Export PDF" at bounding box center [911, 215] width 100 height 27
click at [808, 491] on div "PDF export dialog opened. Choose 'Save as PDF' in the print dialog." at bounding box center [857, 488] width 221 height 29
click at [918, 216] on button "Export PDF" at bounding box center [911, 215] width 100 height 27
click at [118, 468] on textarea at bounding box center [168, 474] width 221 height 15
type textarea "*"
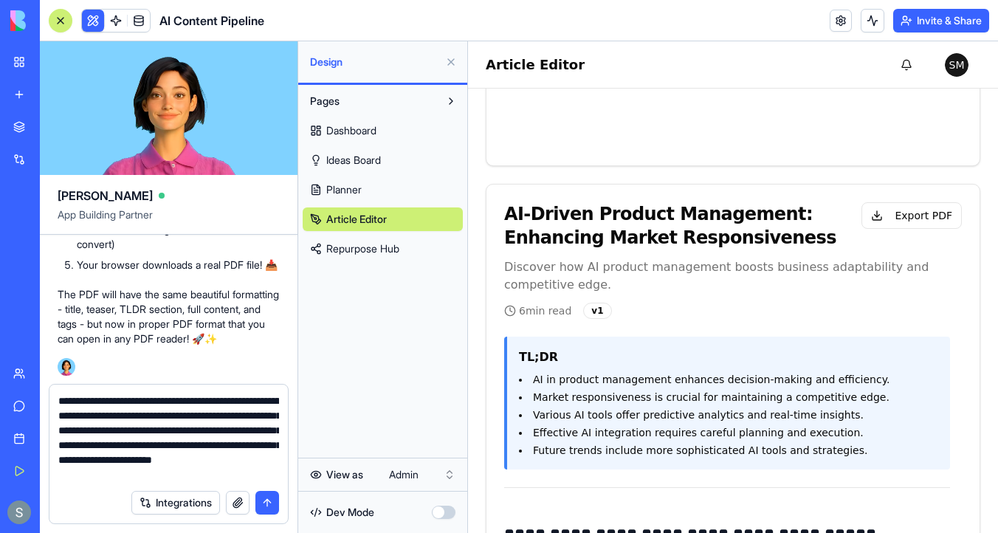
scroll to position [13, 0]
type textarea "**********"
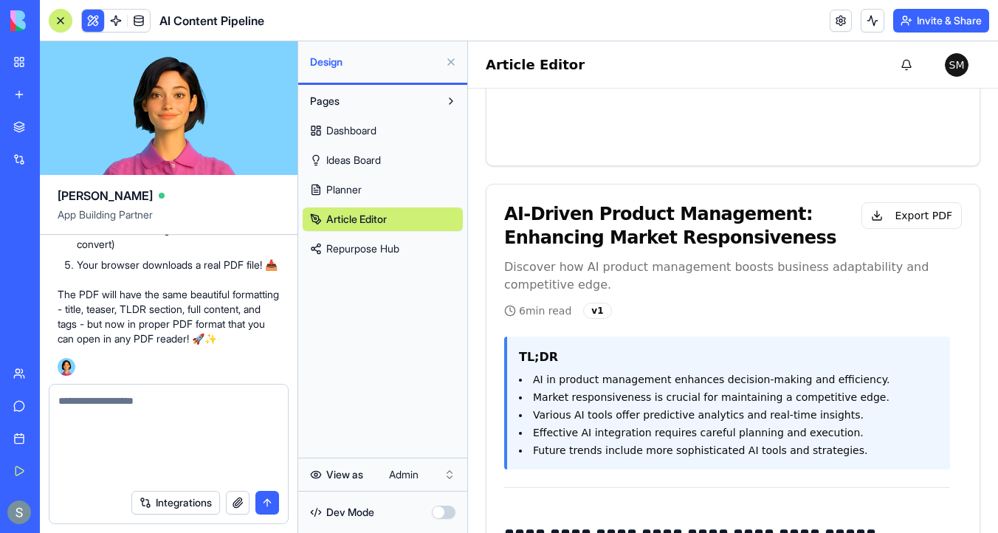
scroll to position [0, 0]
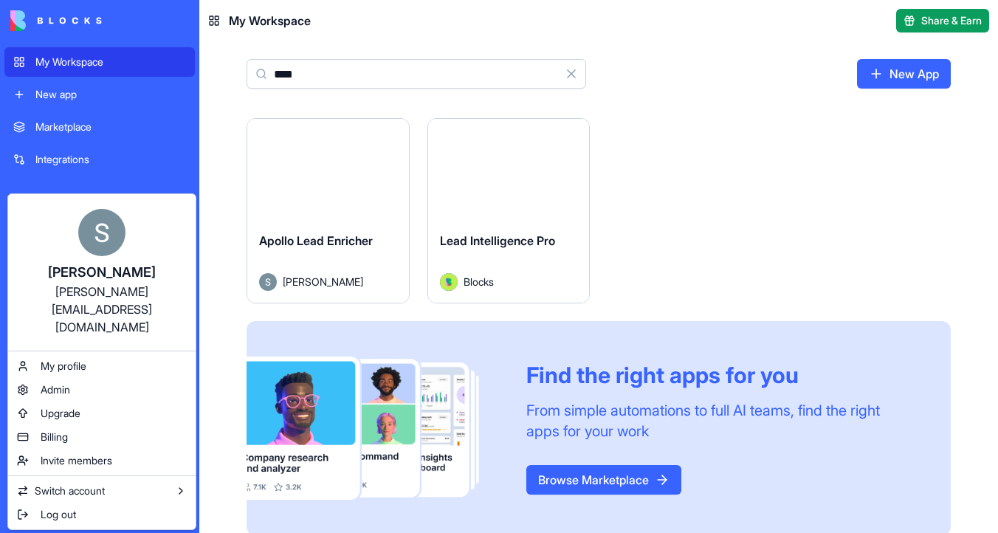
click at [903, 77] on html "My Workspace New app Marketplace Integrations Recent Apollo Lead Enricher Googl…" at bounding box center [499, 266] width 998 height 533
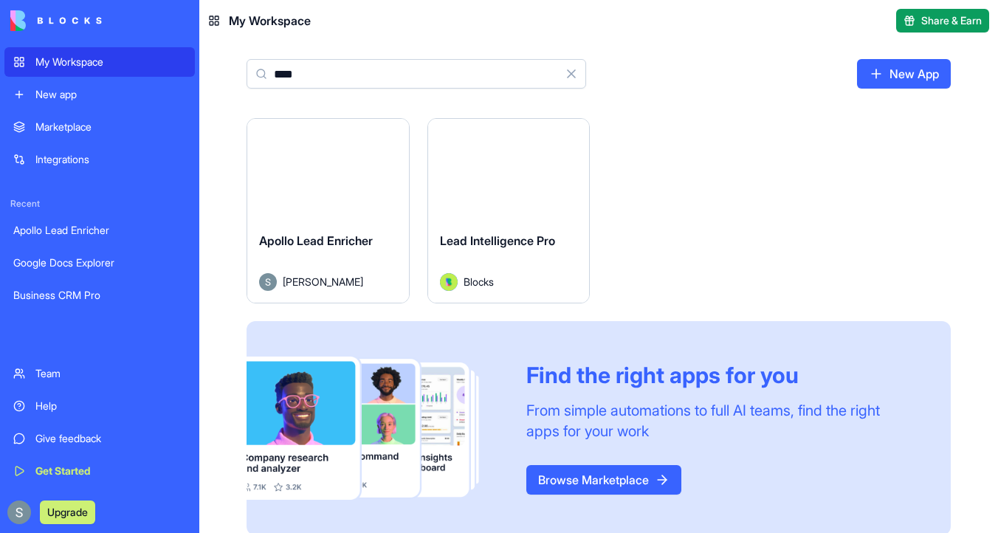
click at [903, 77] on link "New App" at bounding box center [904, 74] width 94 height 30
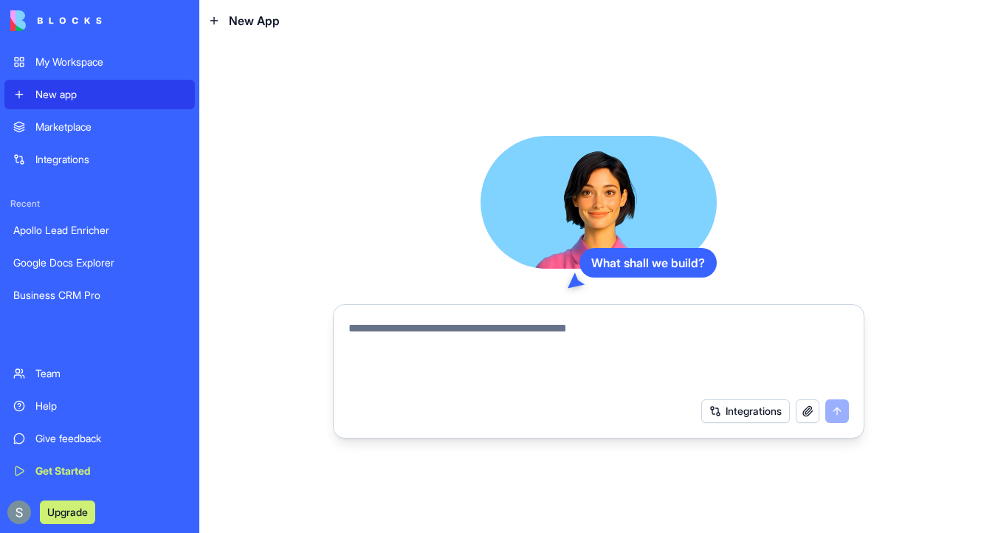
click at [414, 331] on textarea at bounding box center [598, 355] width 500 height 71
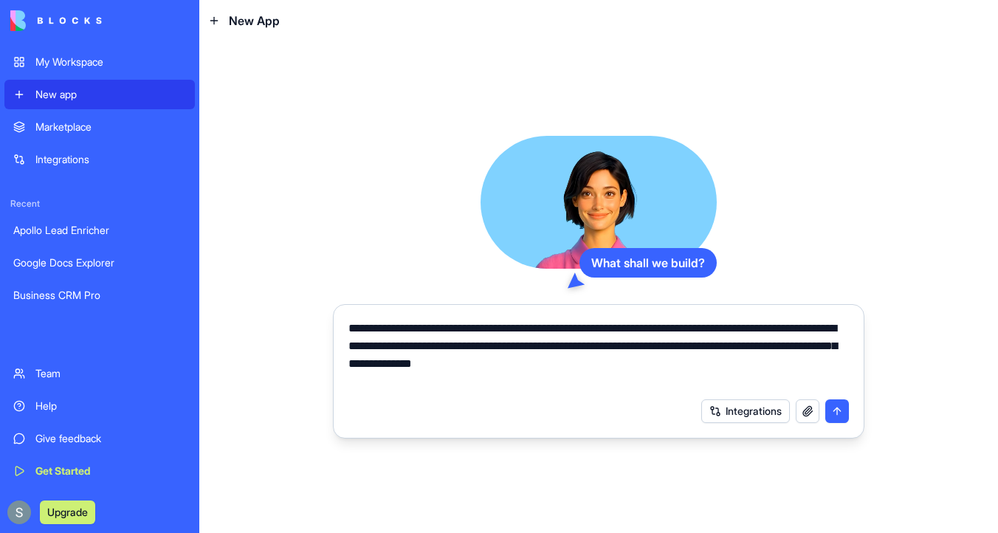
type textarea "**********"
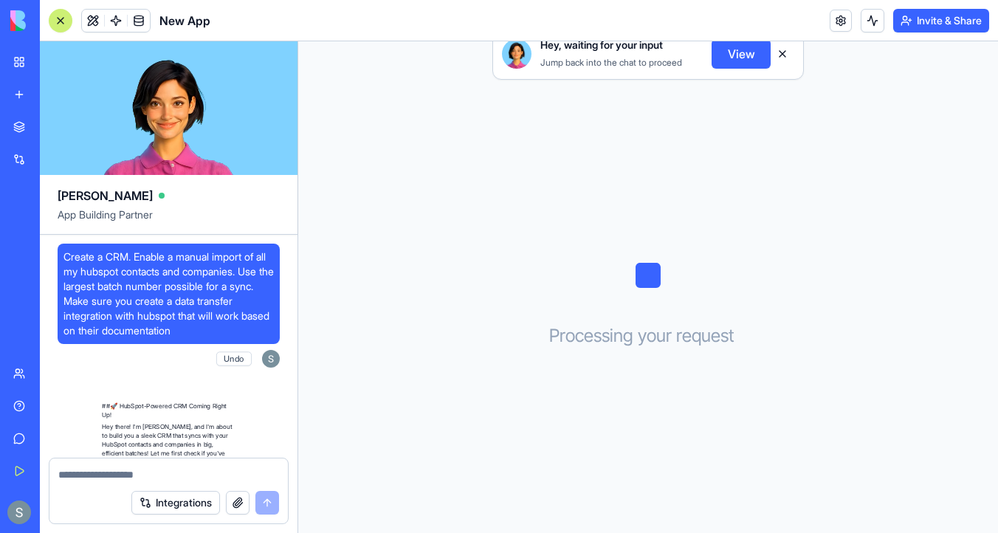
scroll to position [325, 0]
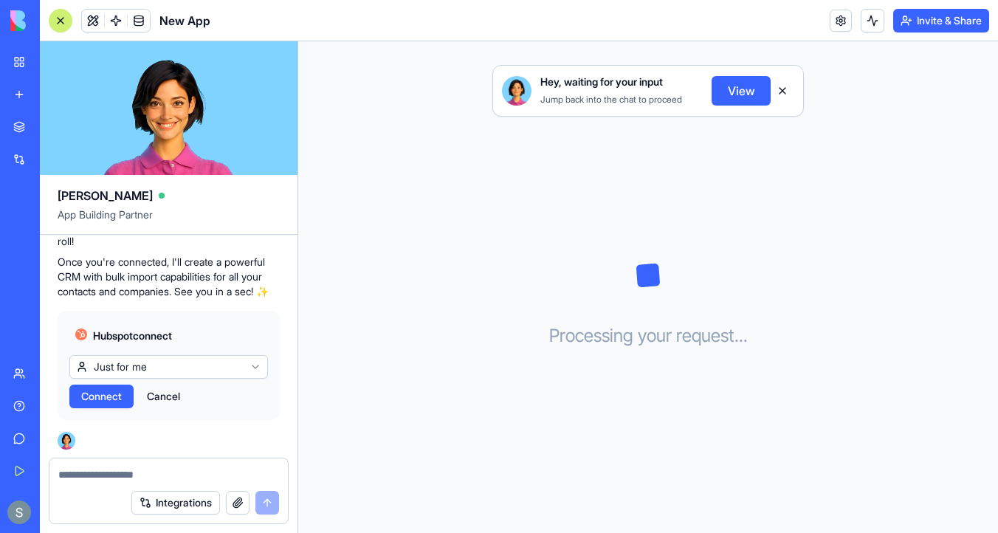
click at [145, 370] on html "My Workspace New app Marketplace Integrations Recent Google Docs Explorer Busin…" at bounding box center [499, 266] width 998 height 533
click at [118, 393] on span "Connect" at bounding box center [101, 396] width 41 height 15
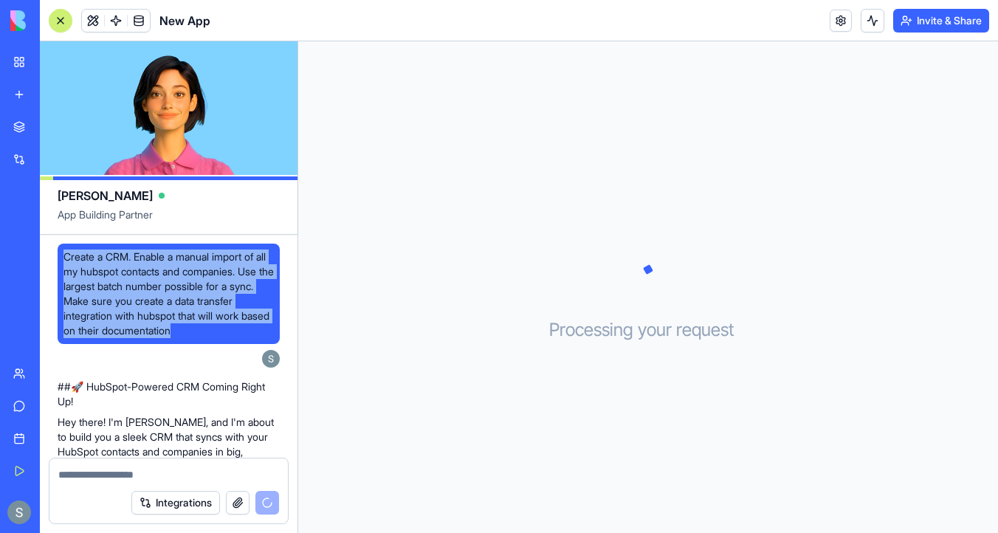
drag, startPoint x: 249, startPoint y: 333, endPoint x: 57, endPoint y: 258, distance: 206.8
click at [58, 258] on div "Create a CRM. Enable a manual import of all my hubspot contacts and companies. …" at bounding box center [169, 294] width 222 height 100
copy span "Create a CRM. Enable a manual import of all my hubspot contacts and companies. …"
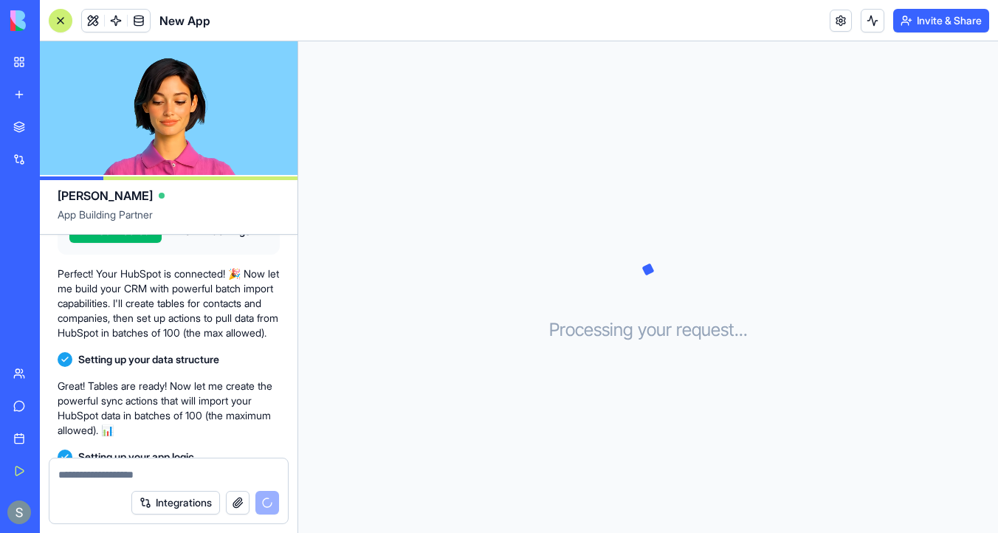
scroll to position [550, 0]
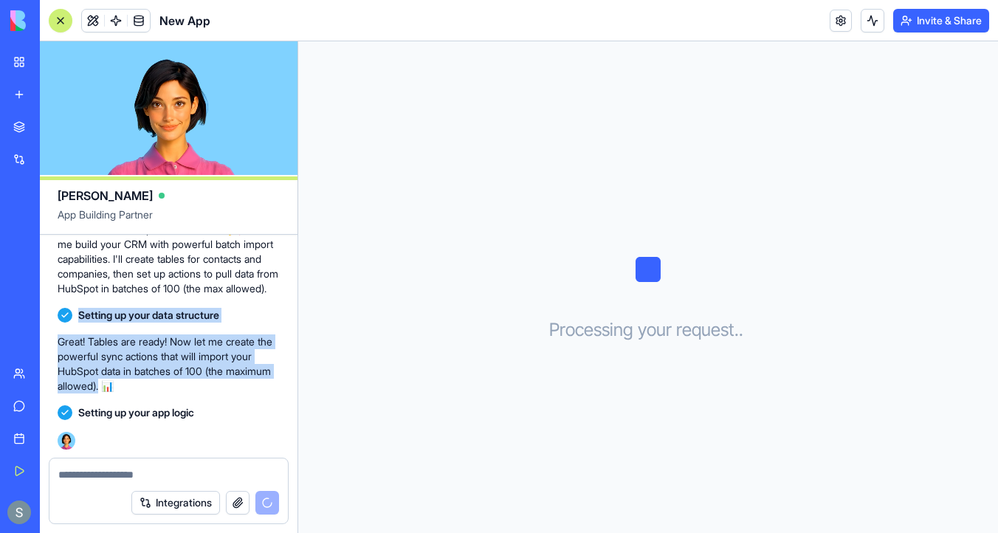
drag, startPoint x: 151, startPoint y: 384, endPoint x: 48, endPoint y: 310, distance: 126.8
click at [48, 310] on div "Create a CRM. Enable a manual import of all my hubspot contacts and companies. …" at bounding box center [169, 79] width 258 height 759
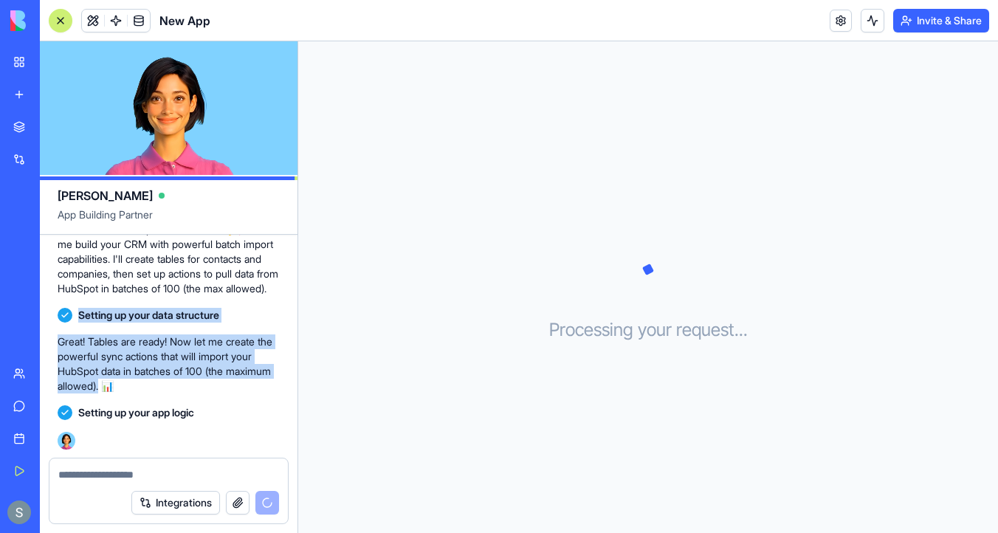
copy div "Setting up your data structure Great! Tables are ready! Now let me create the p…"
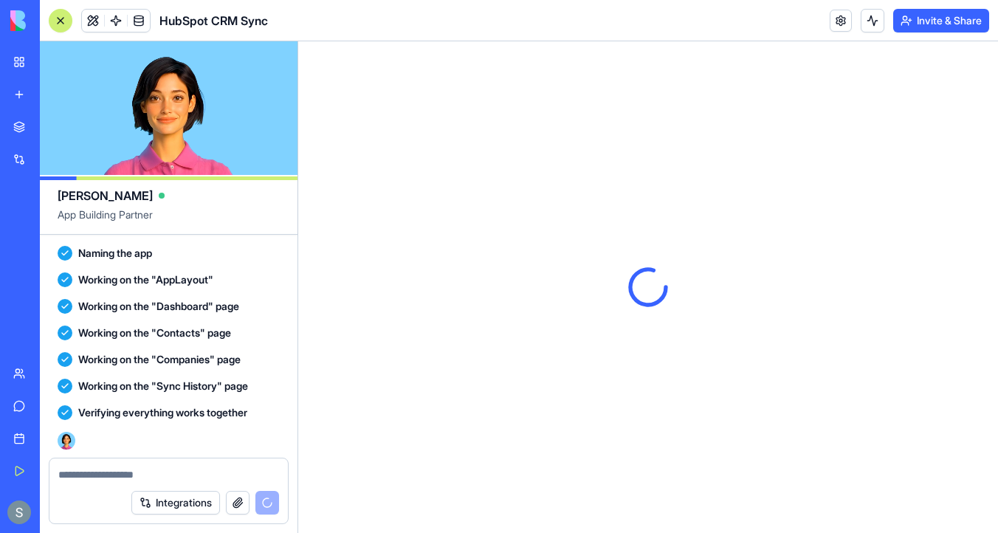
scroll to position [0, 0]
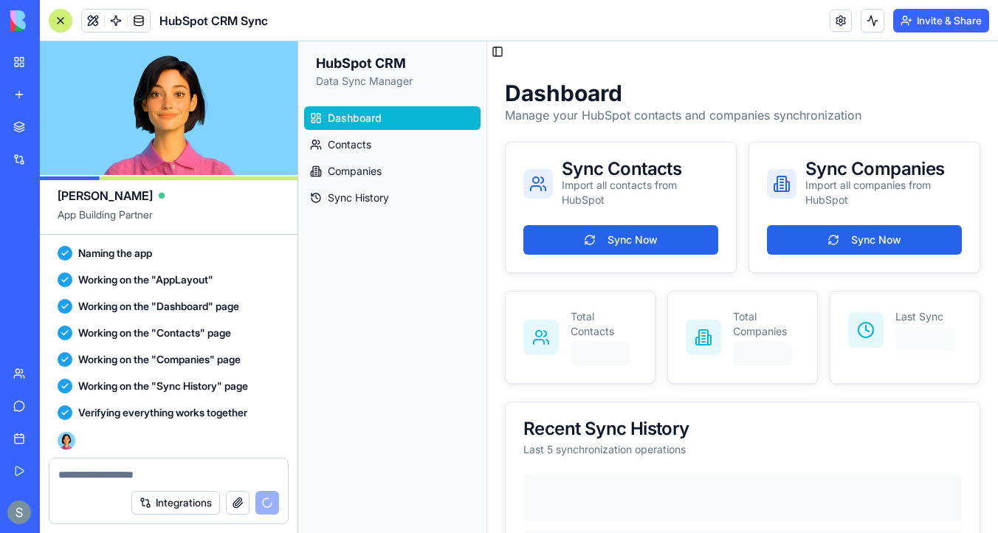
scroll to position [1046, 0]
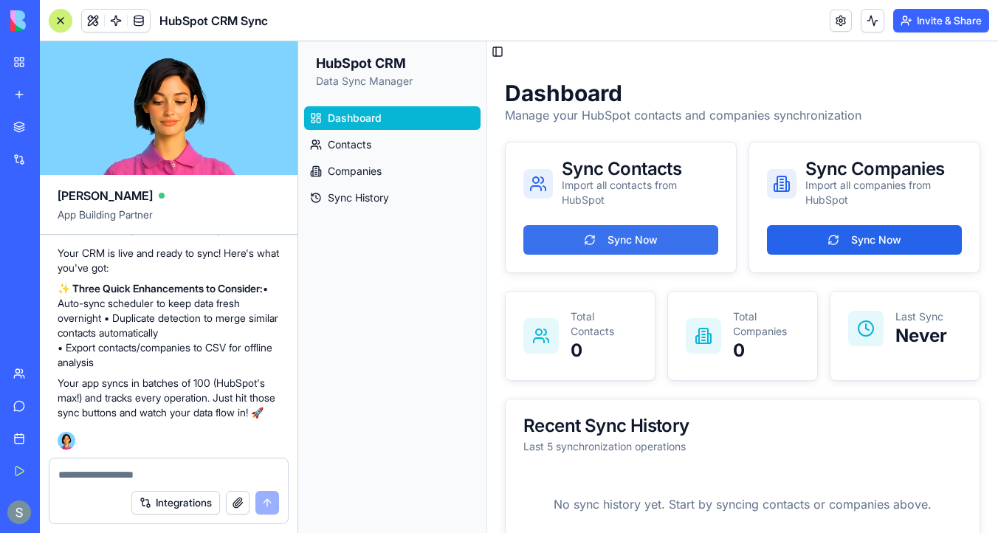
click at [652, 235] on button "Sync Now" at bounding box center [620, 240] width 195 height 30
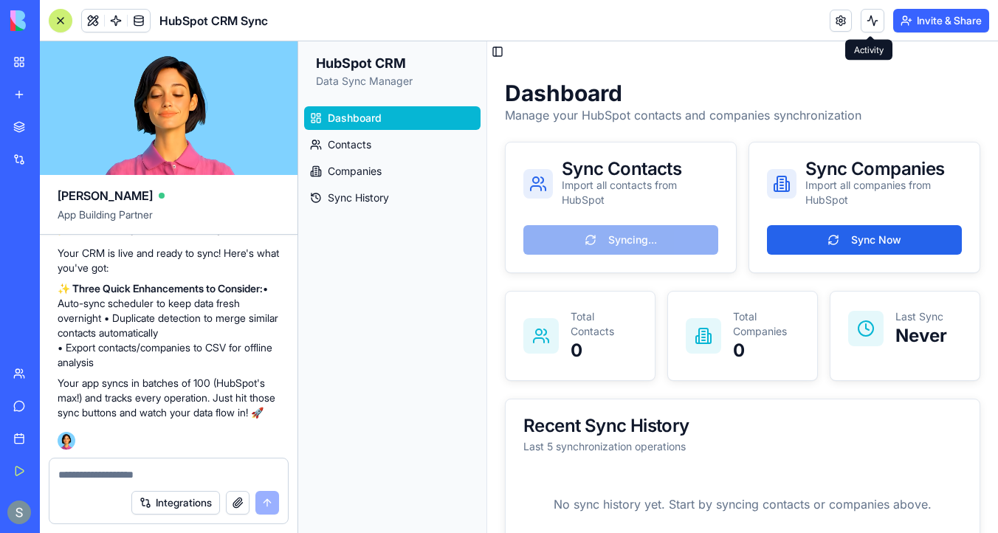
click at [869, 23] on button at bounding box center [872, 21] width 24 height 24
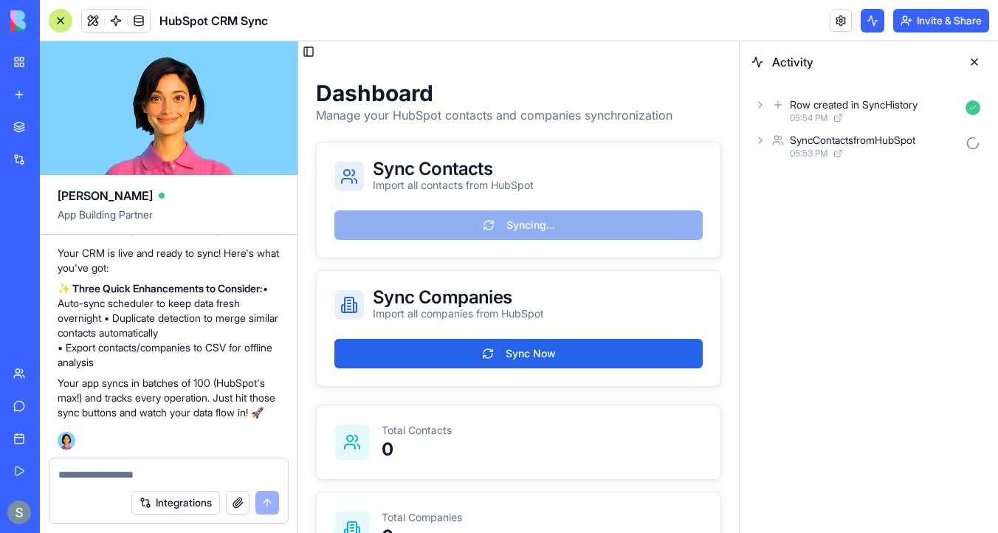
click at [758, 103] on icon at bounding box center [760, 105] width 12 height 12
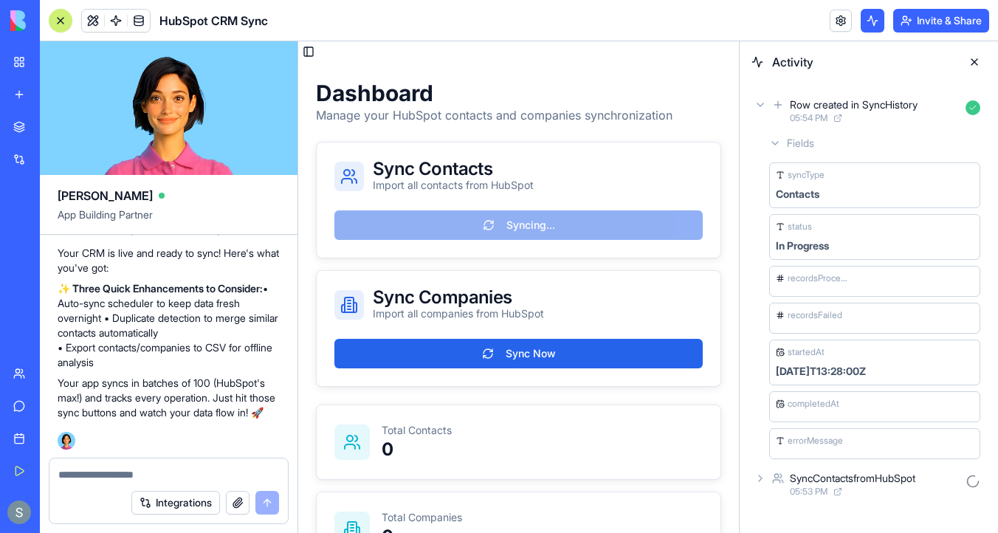
click at [758, 103] on icon at bounding box center [760, 105] width 12 height 12
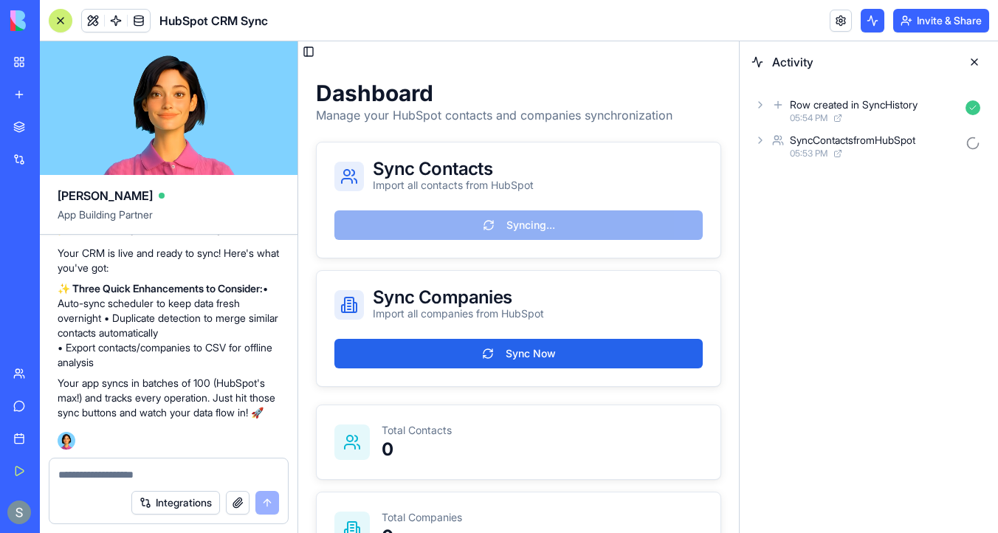
click at [770, 135] on div "SyncContactsfromHubSpot 05:53 PM" at bounding box center [868, 146] width 235 height 32
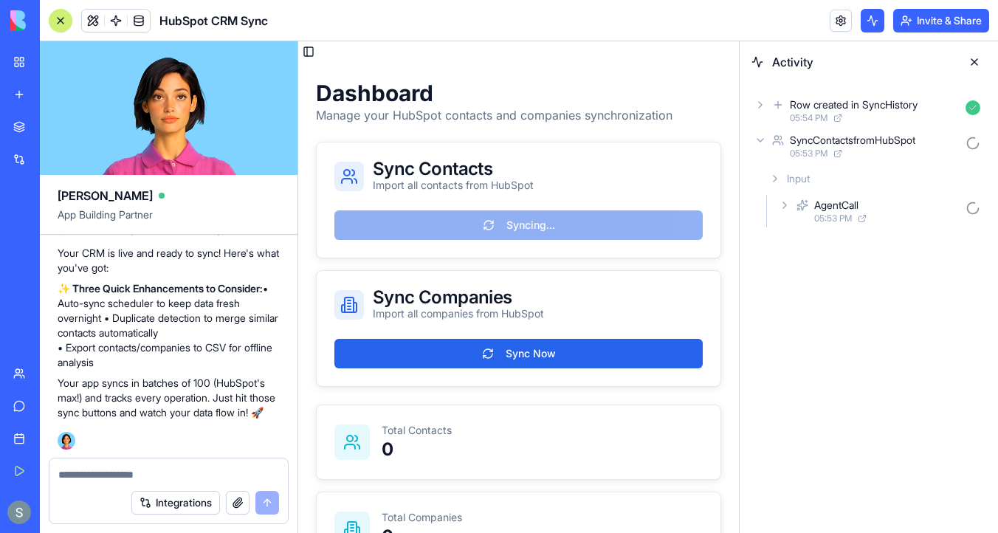
click at [783, 198] on div "AgentCall 05:53 PM" at bounding box center [881, 211] width 210 height 32
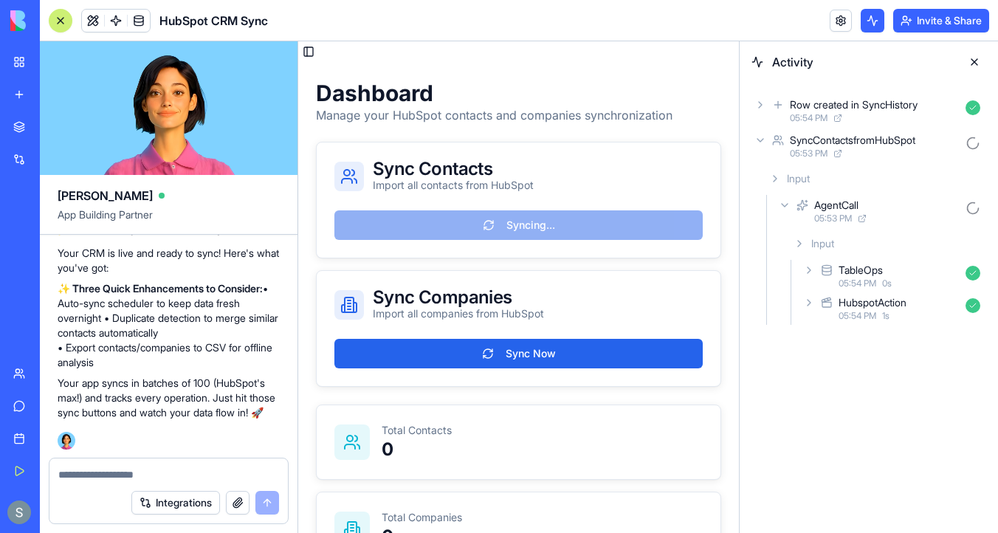
click at [813, 305] on icon at bounding box center [809, 303] width 12 height 12
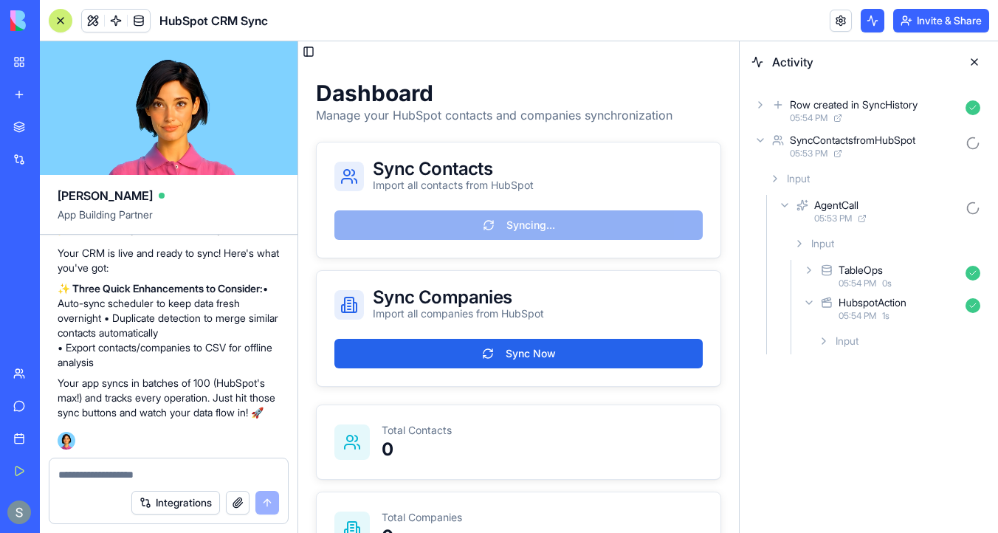
click at [827, 342] on icon at bounding box center [824, 341] width 12 height 12
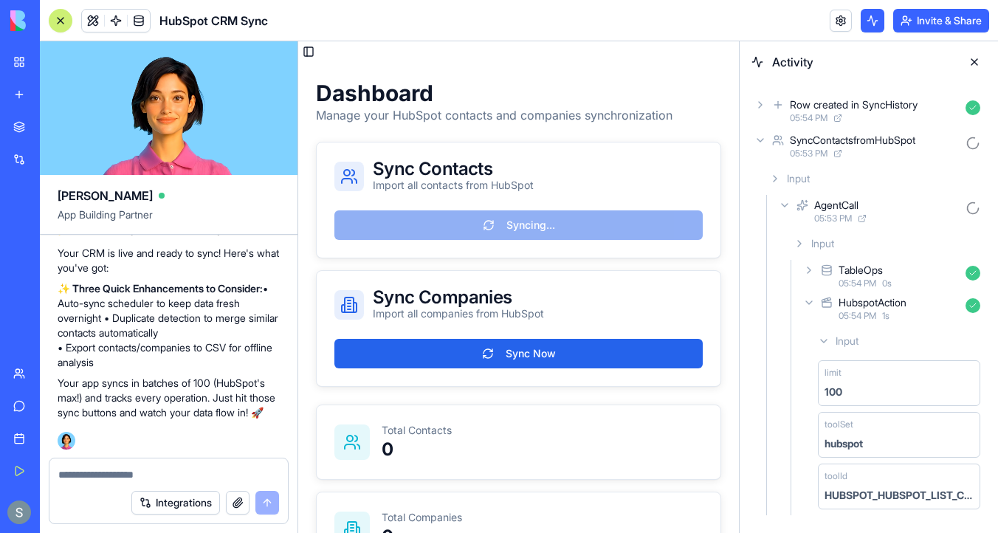
click at [814, 301] on icon at bounding box center [809, 303] width 12 height 12
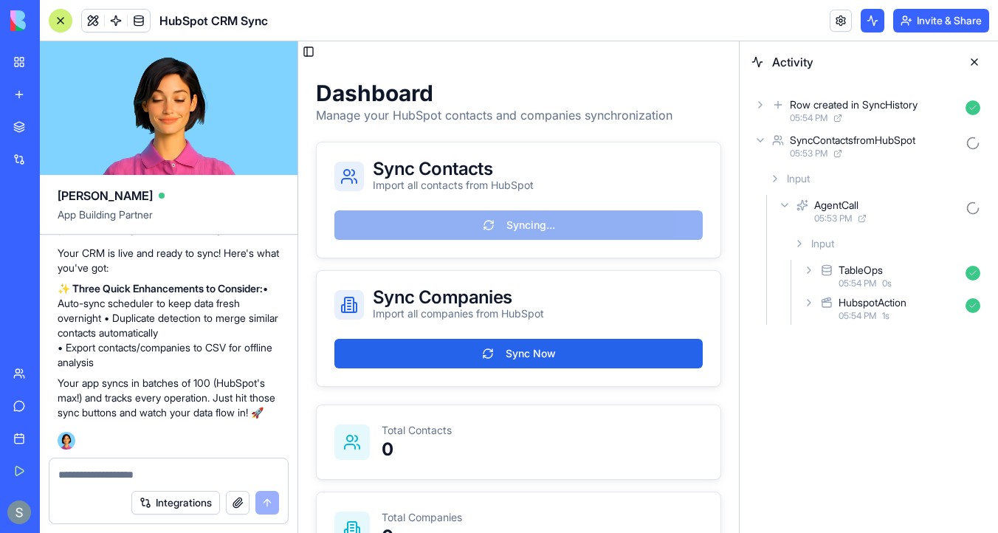
click at [798, 244] on icon at bounding box center [799, 244] width 12 height 12
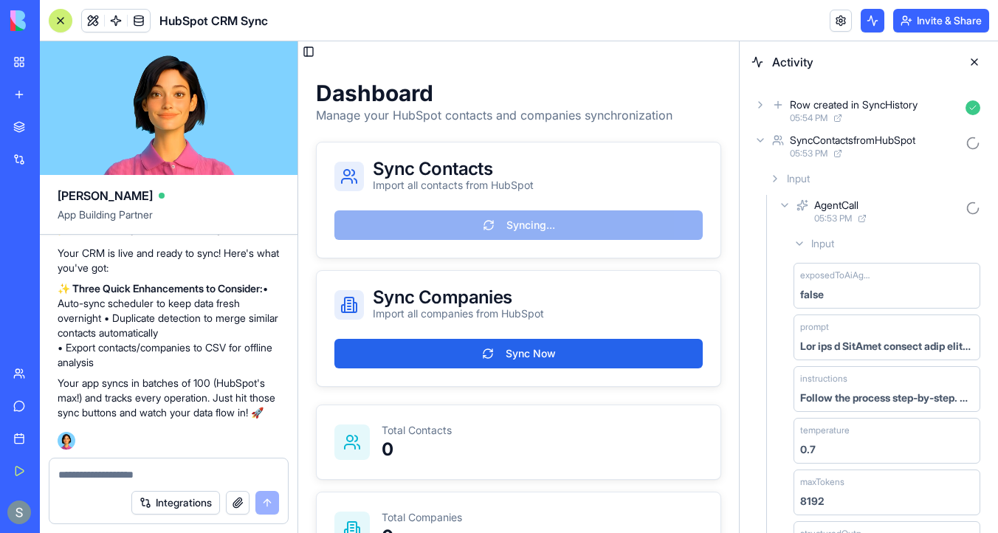
click at [788, 210] on icon at bounding box center [785, 205] width 12 height 12
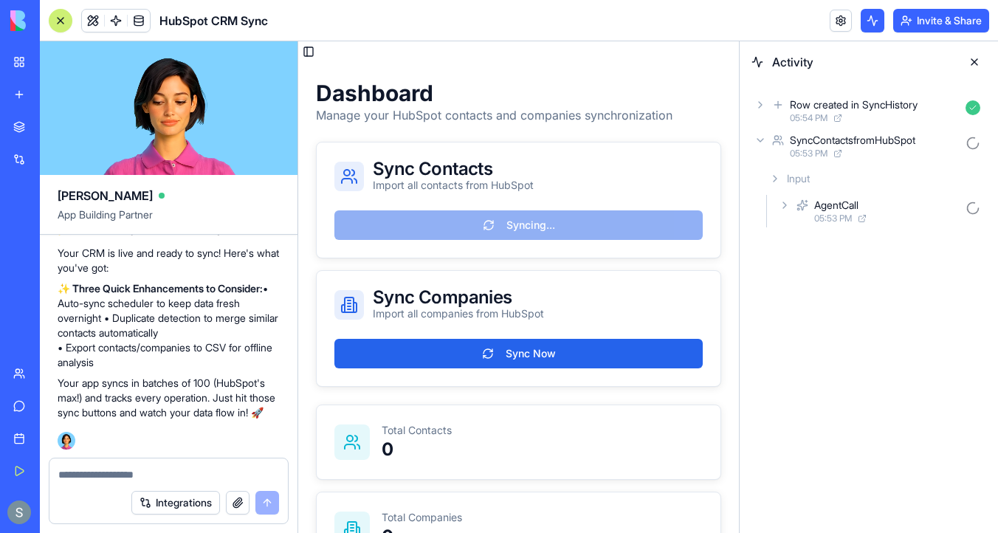
click at [776, 184] on div "Input" at bounding box center [874, 178] width 223 height 27
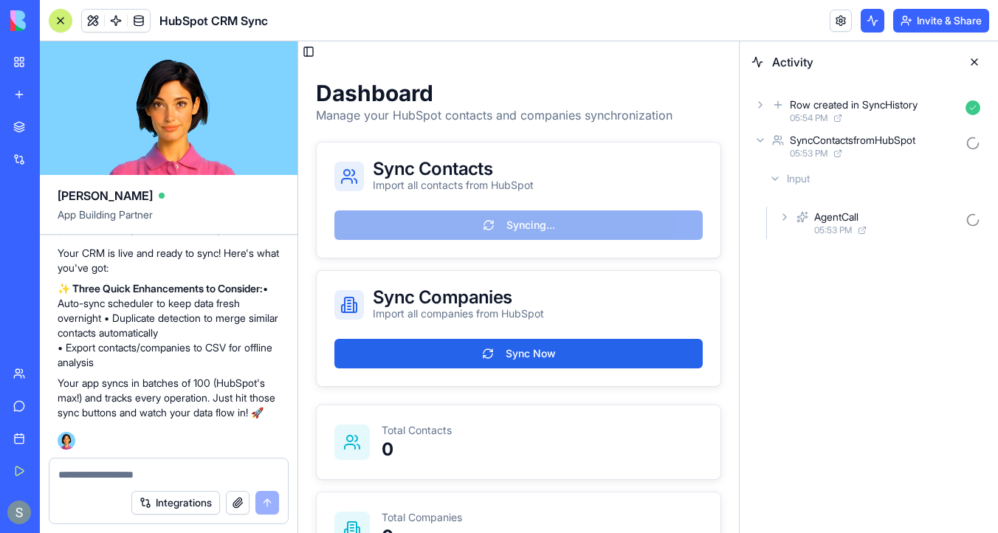
click at [762, 144] on icon at bounding box center [760, 140] width 12 height 12
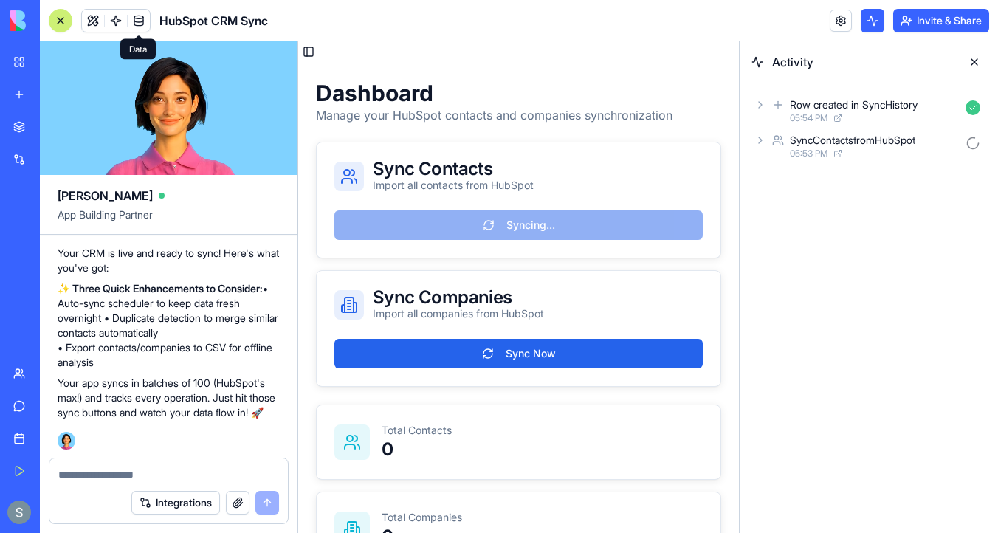
click at [138, 18] on span at bounding box center [138, 20] width 41 height 41
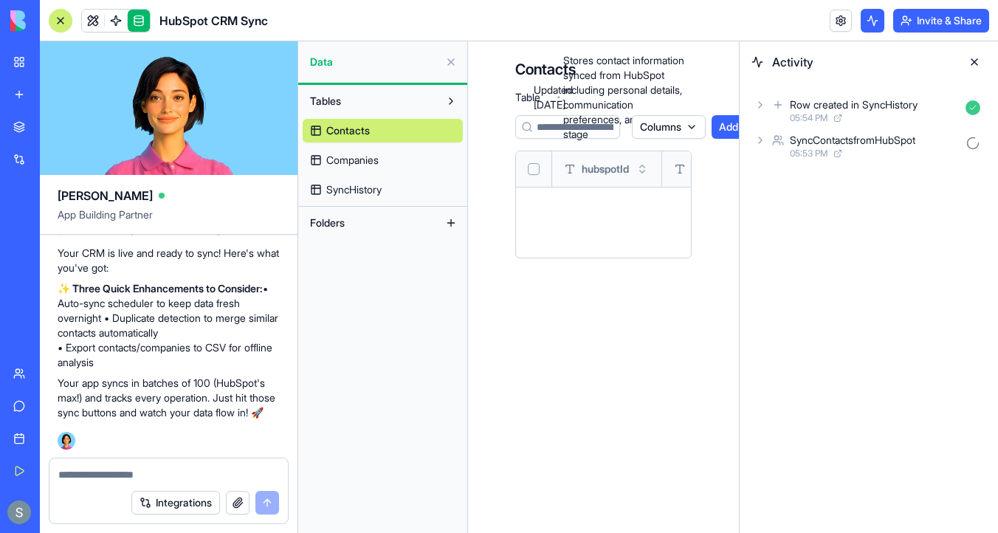
click at [975, 61] on button at bounding box center [974, 62] width 24 height 24
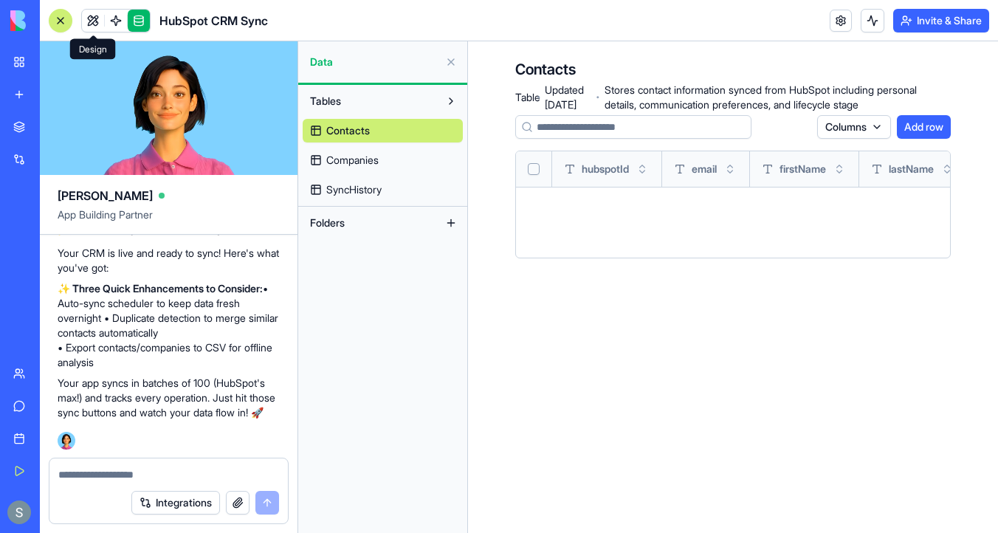
click at [89, 16] on link at bounding box center [93, 21] width 22 height 22
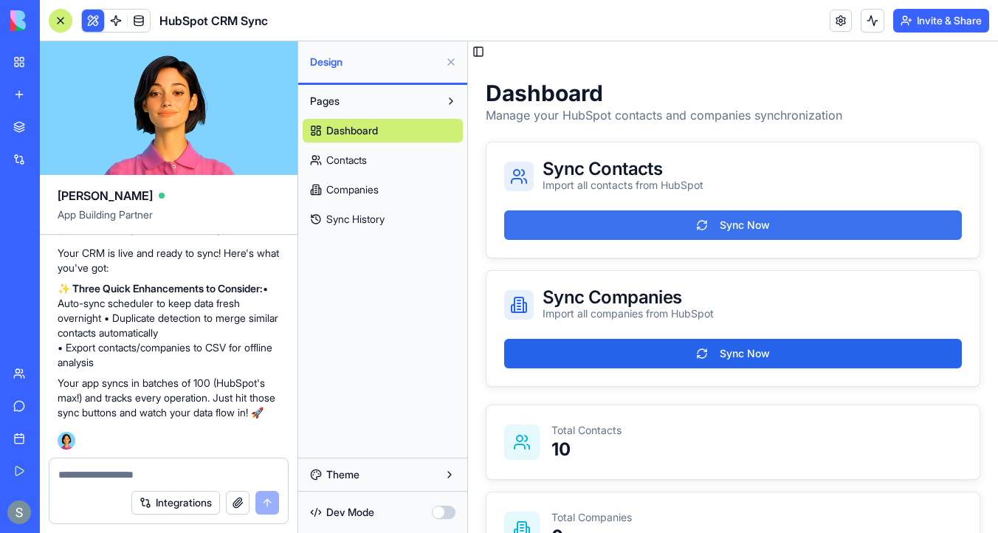
click at [689, 230] on button "Sync Now" at bounding box center [733, 225] width 458 height 30
